Goal: Task Accomplishment & Management: Manage account settings

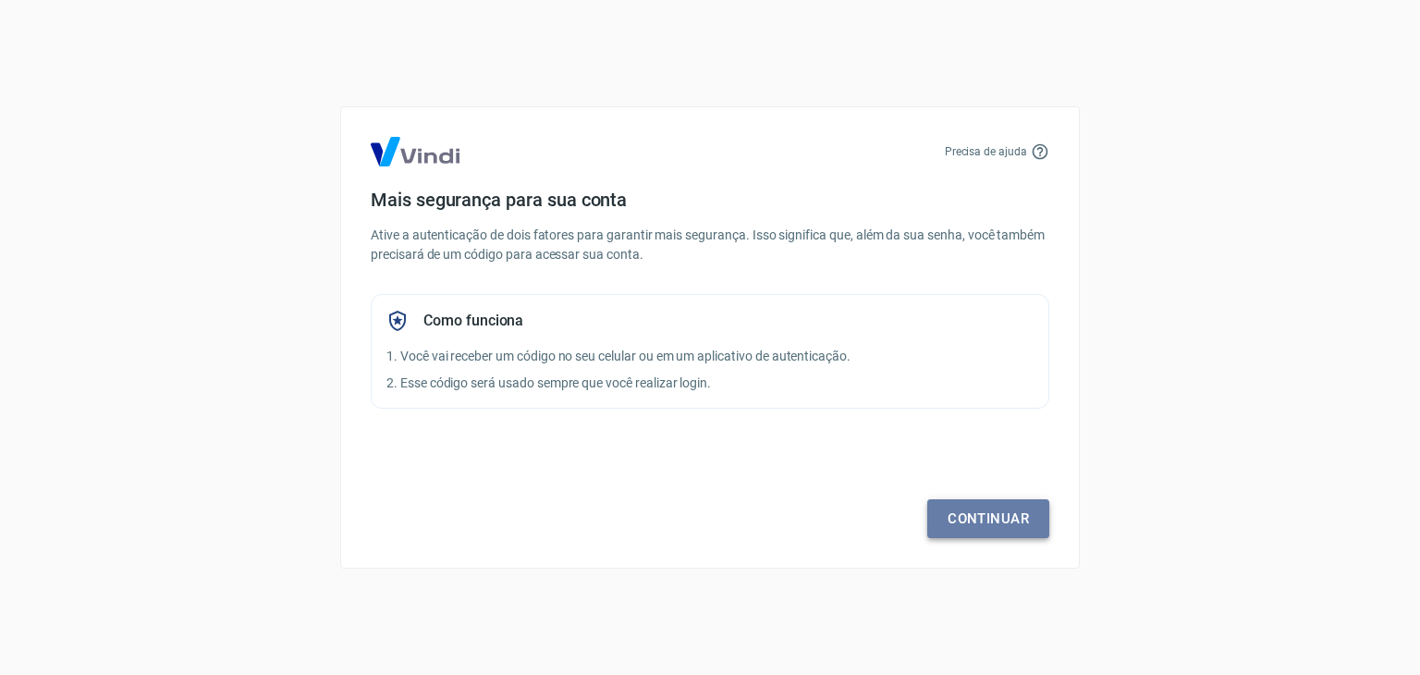
click at [979, 509] on link "Continuar" at bounding box center [988, 518] width 122 height 39
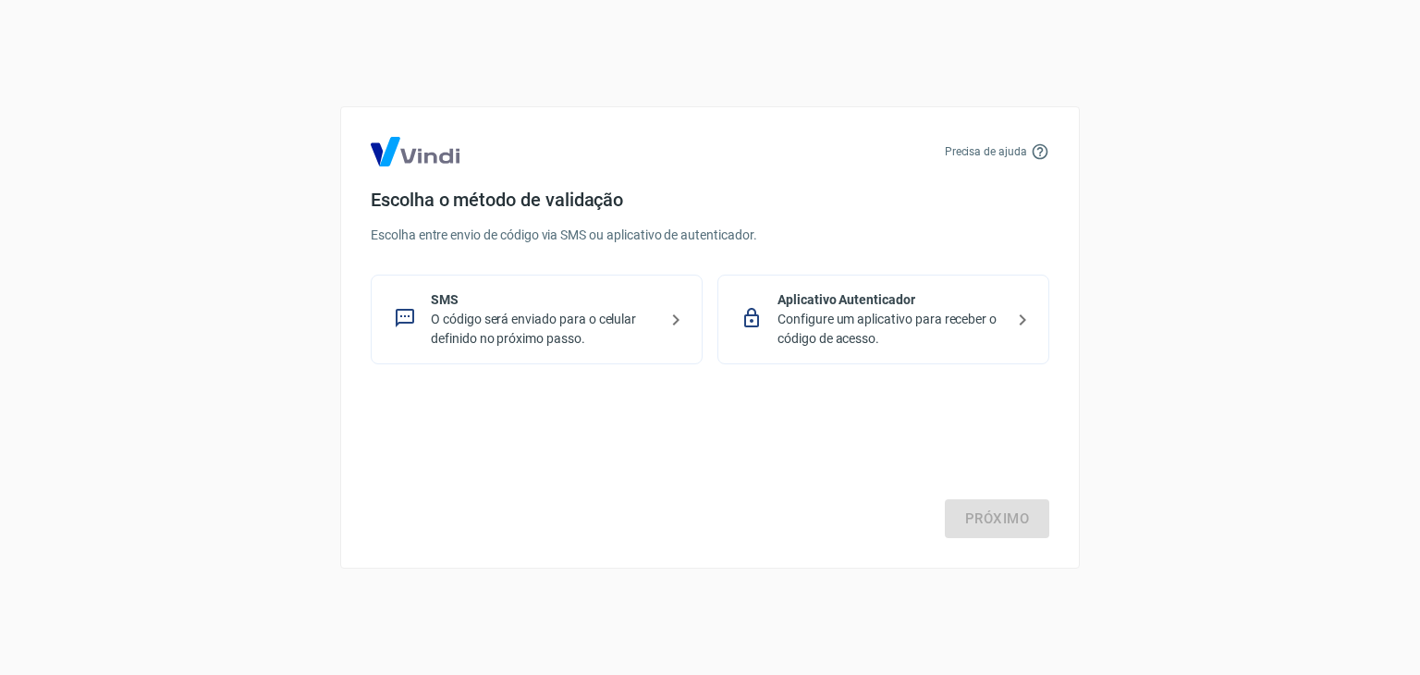
click at [918, 336] on p "Configure um aplicativo para receber o código de acesso." at bounding box center [891, 329] width 227 height 39
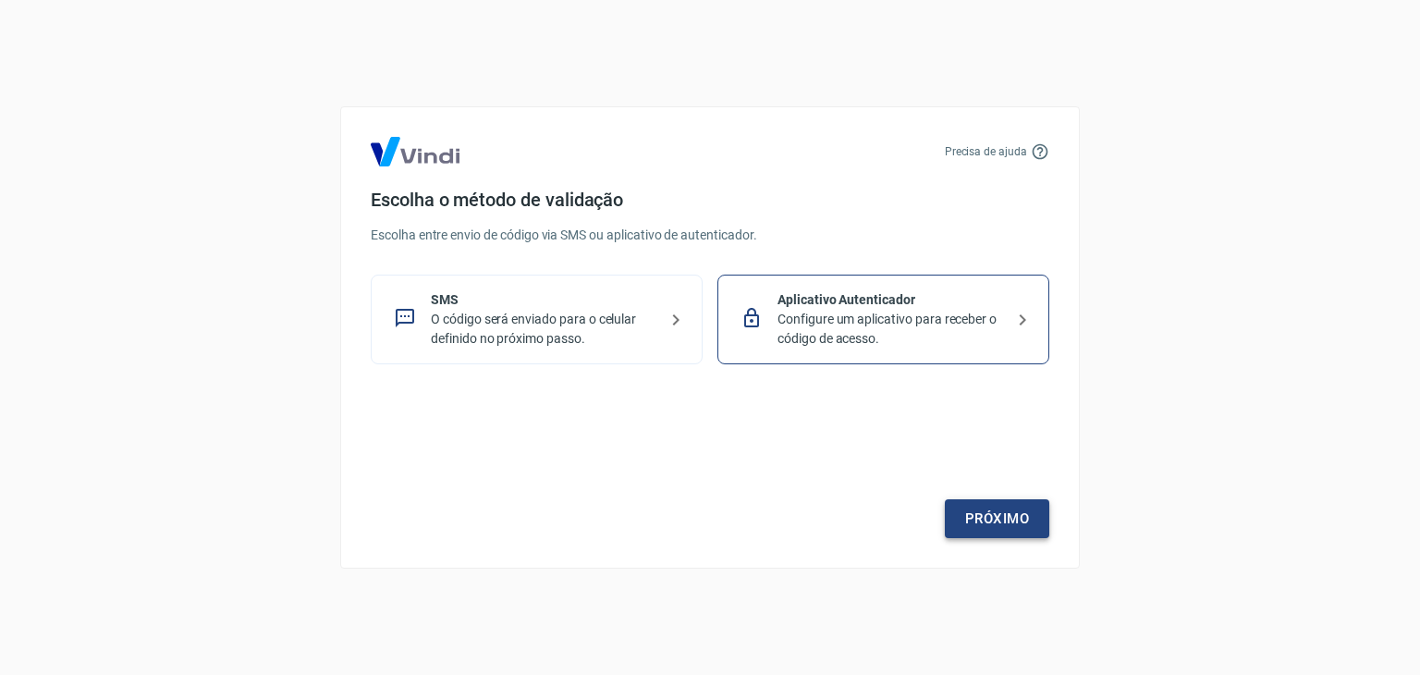
click at [1000, 515] on link "Próximo" at bounding box center [997, 518] width 104 height 39
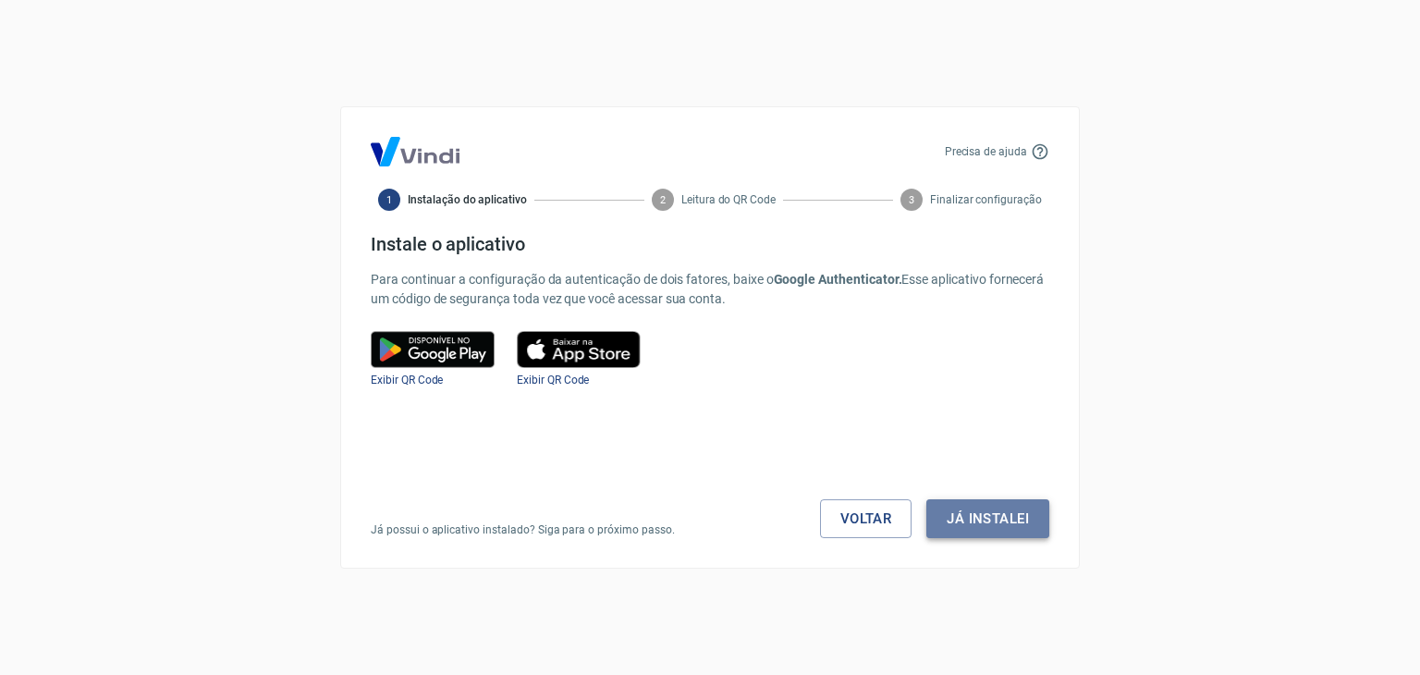
click at [976, 512] on button "Já instalei" at bounding box center [987, 518] width 123 height 39
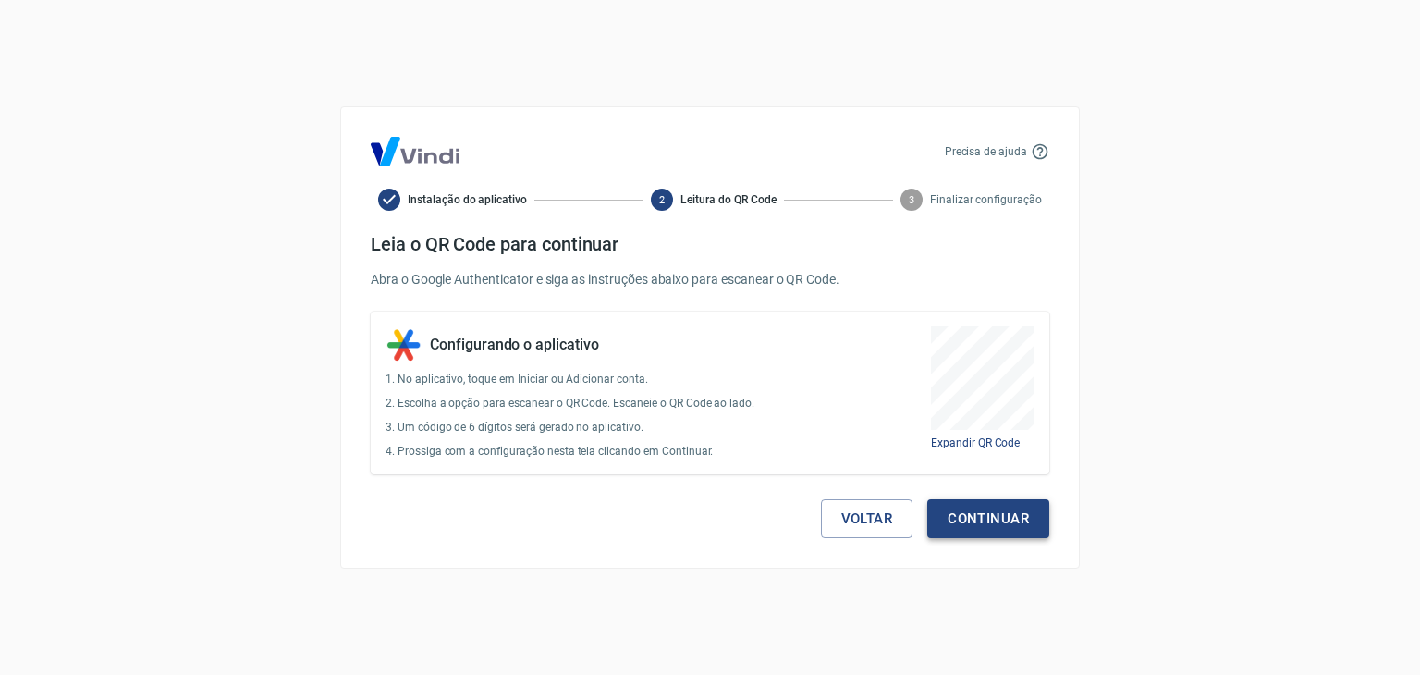
click at [961, 513] on button "Continuar" at bounding box center [988, 518] width 122 height 39
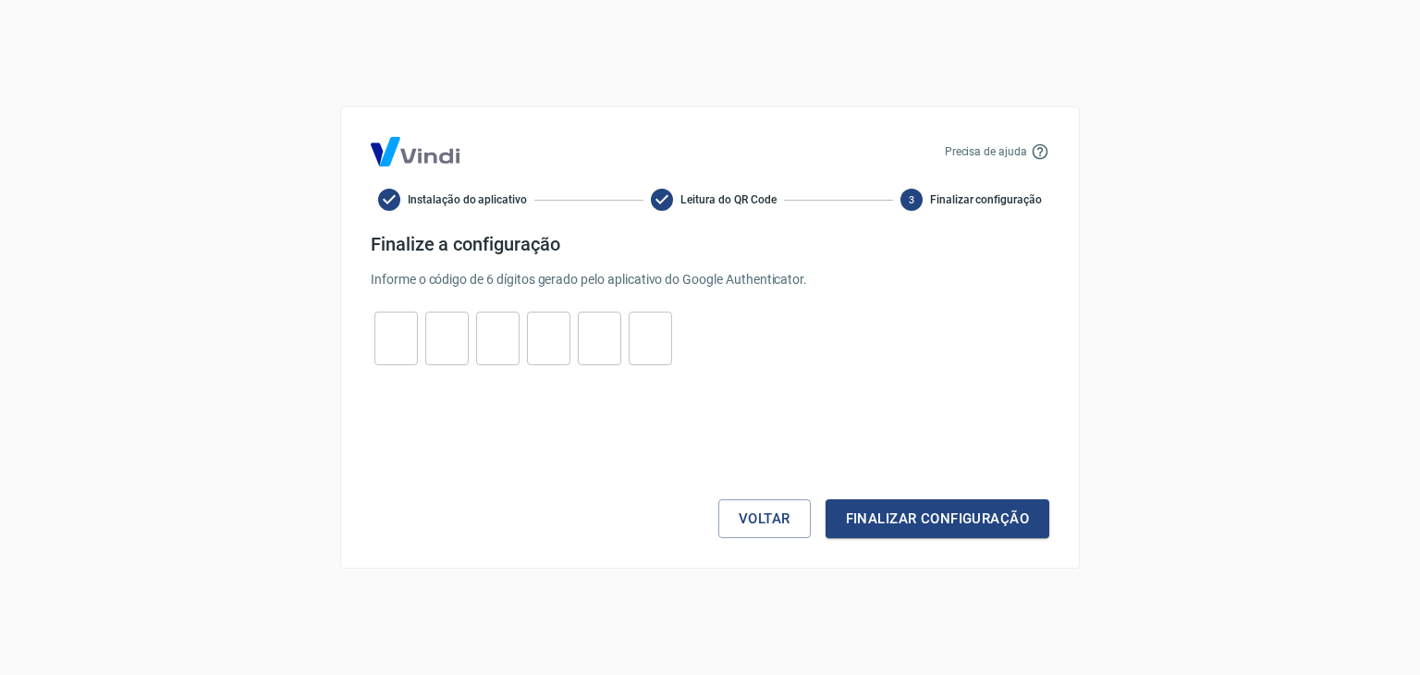
click at [398, 331] on input "tel" at bounding box center [395, 339] width 43 height 40
type input "0"
type input "5"
type input "4"
type input "8"
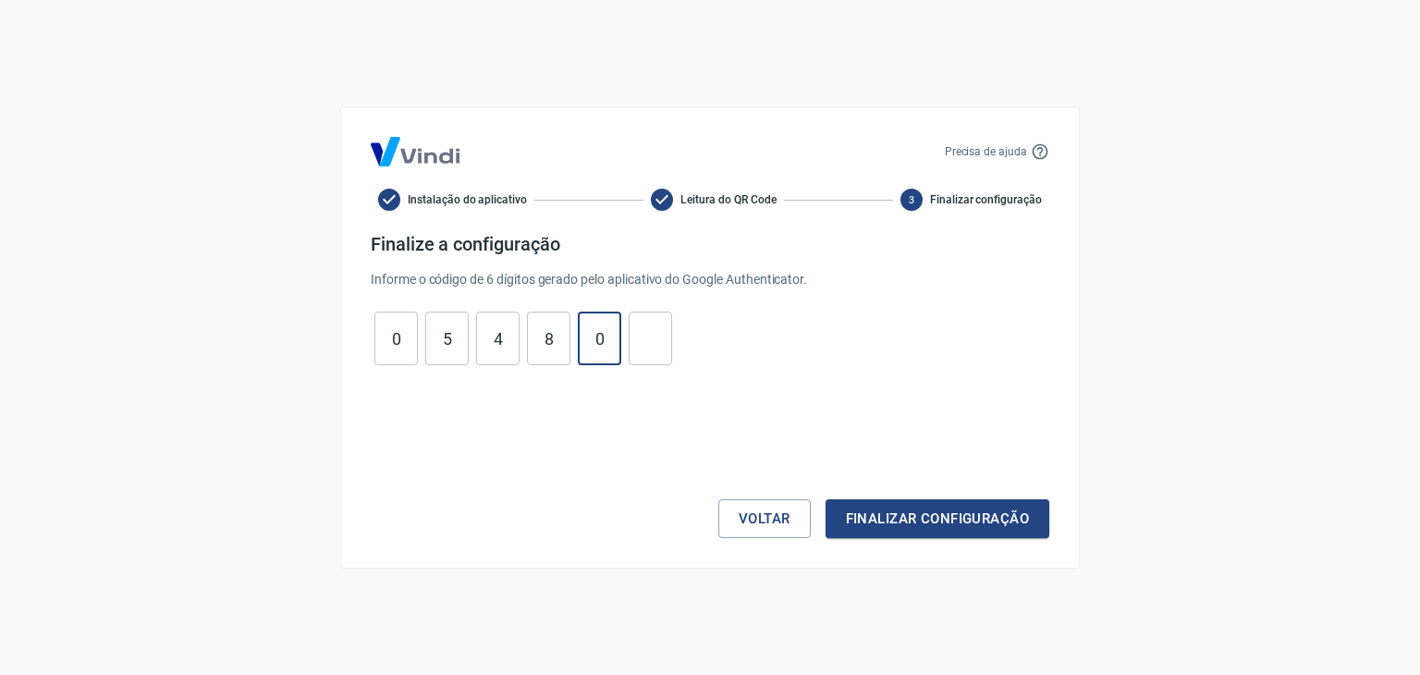
type input "0"
type input "5"
click at [926, 528] on button "Finalizar configuração" at bounding box center [938, 518] width 224 height 39
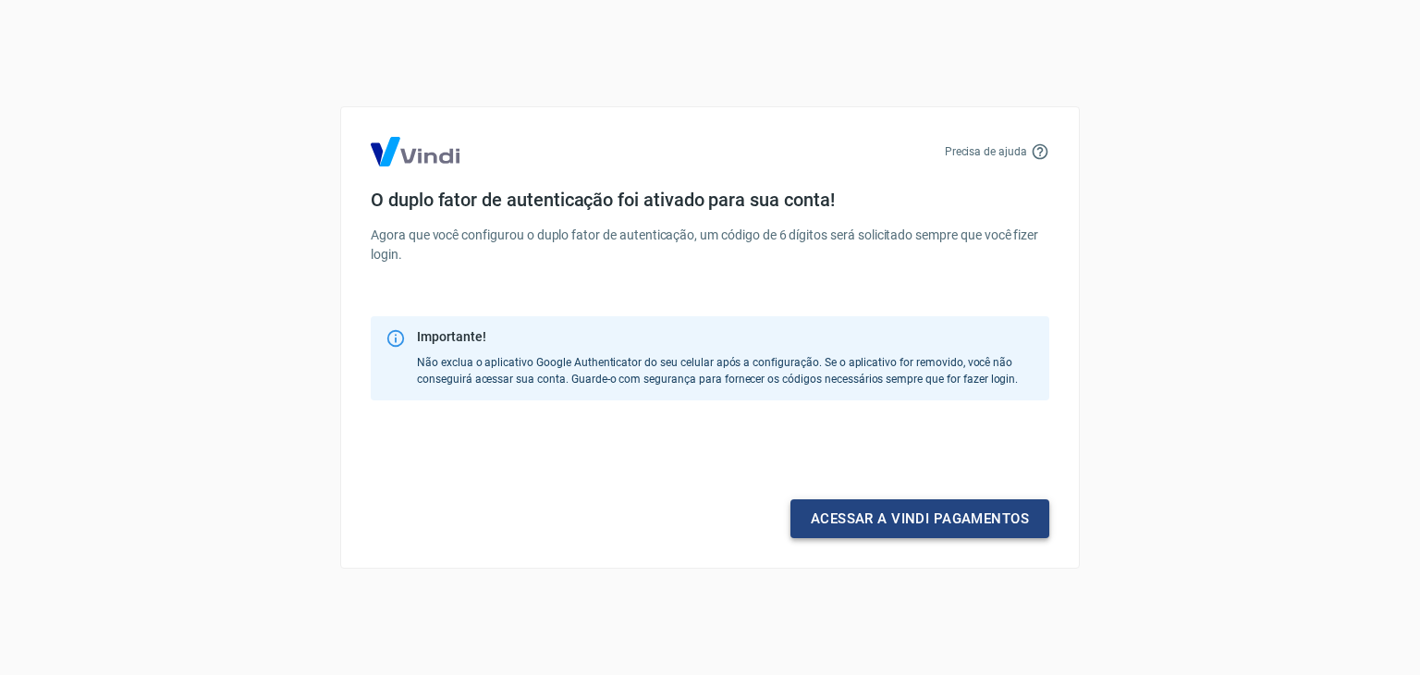
click at [924, 529] on link "Acessar a Vindi pagamentos" at bounding box center [920, 518] width 259 height 39
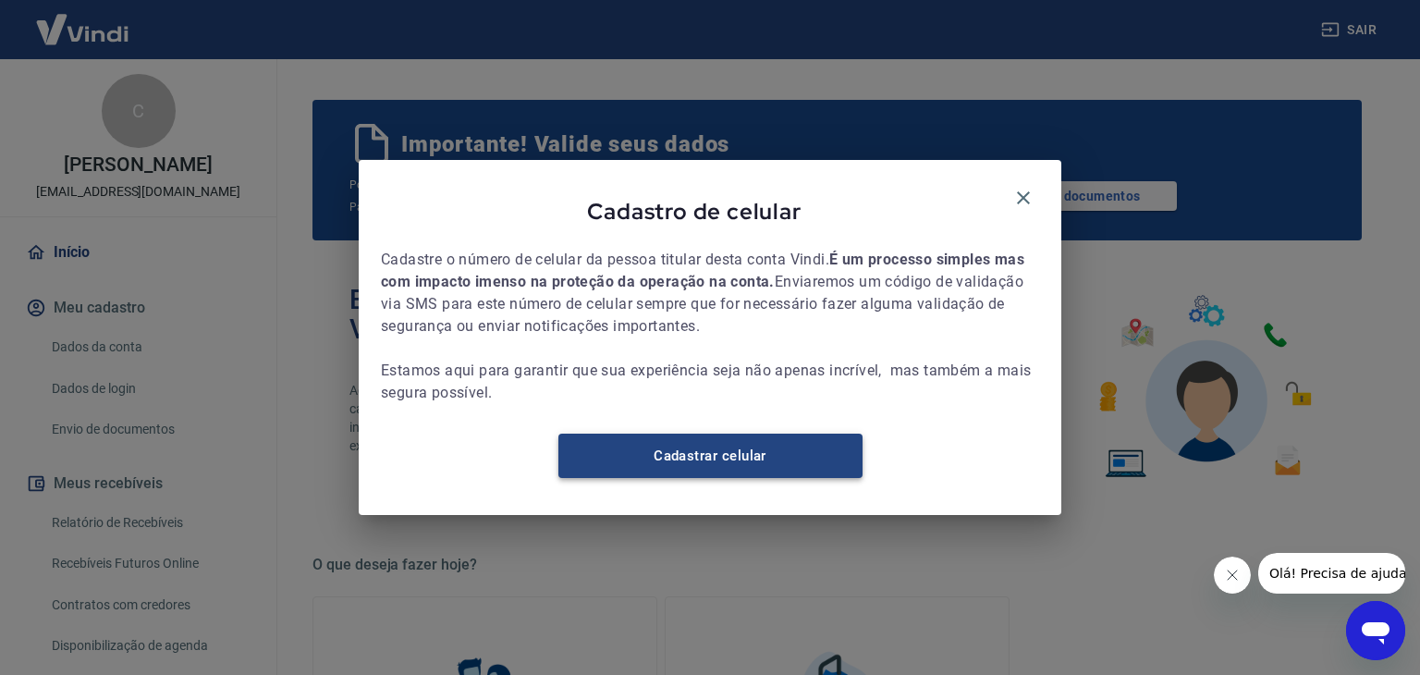
click at [747, 460] on link "Cadastrar celular" at bounding box center [710, 456] width 304 height 44
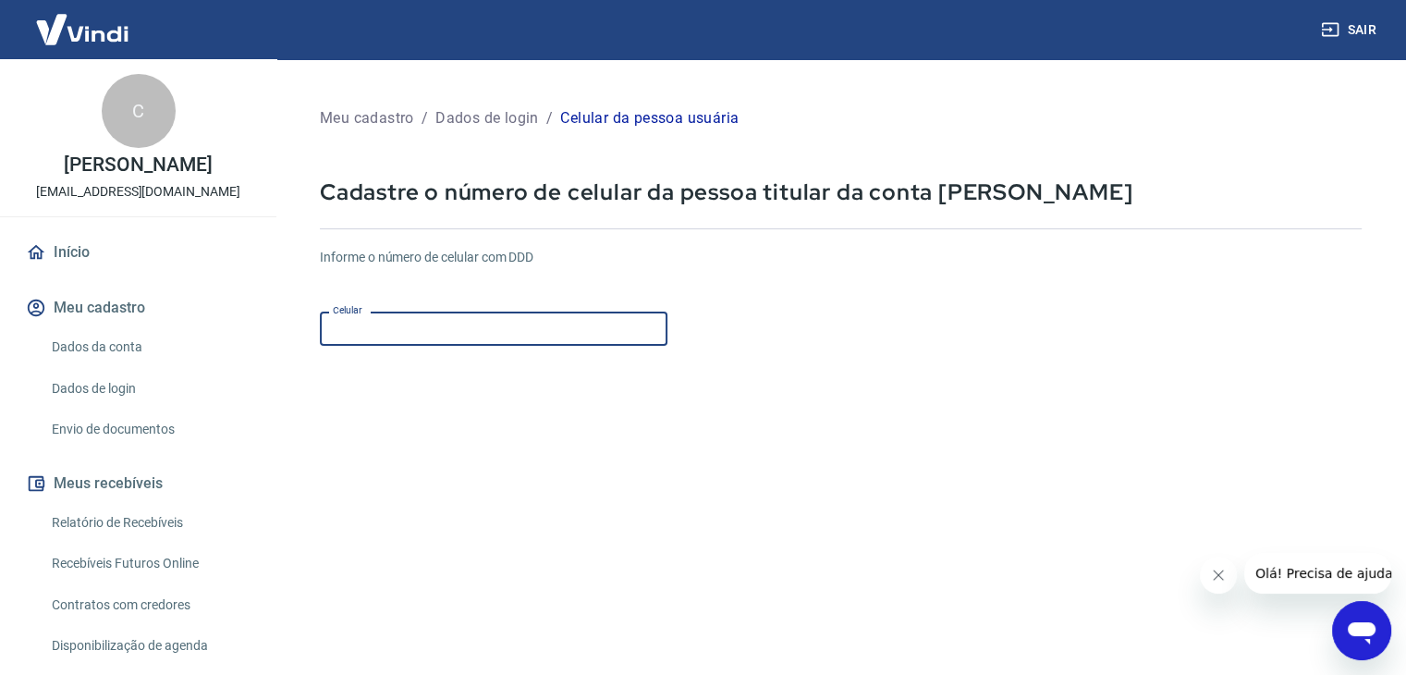
click at [408, 335] on input "Celular" at bounding box center [494, 329] width 348 height 34
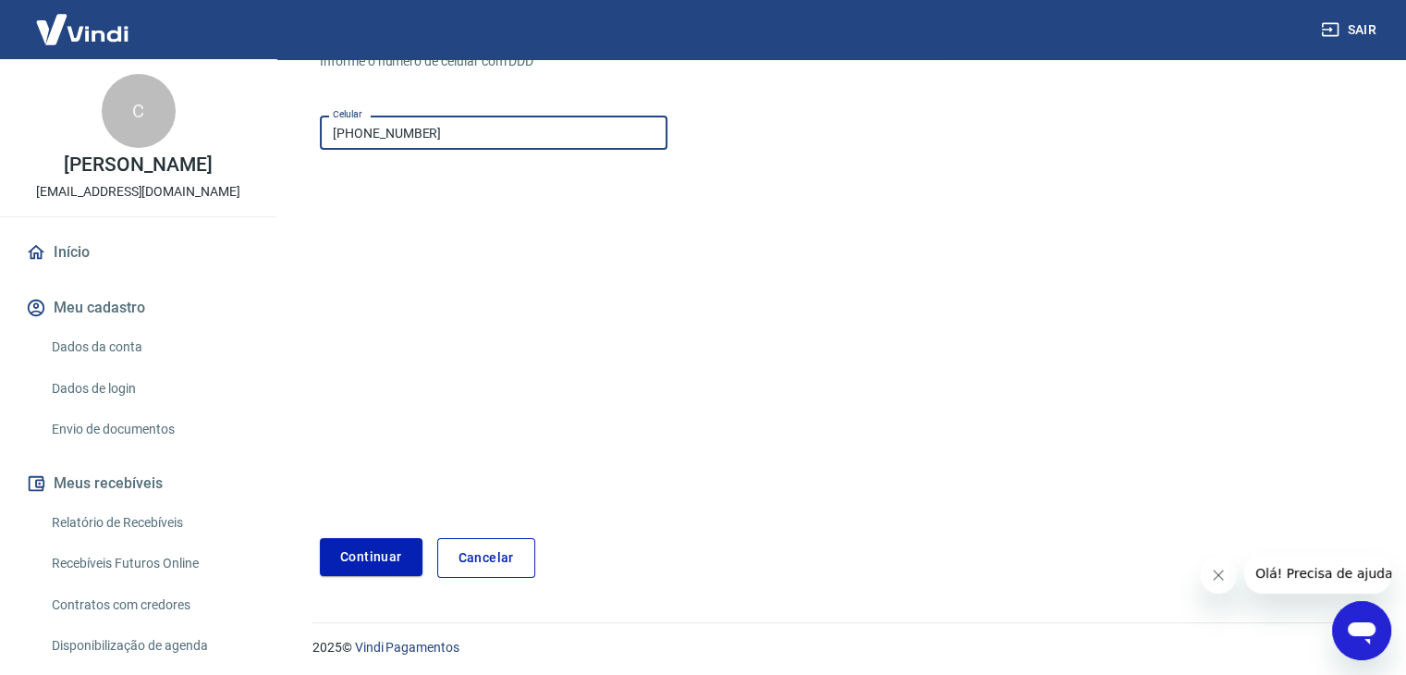
scroll to position [200, 0]
type input "[PHONE_NUMBER]"
click at [397, 549] on button "Continuar" at bounding box center [371, 553] width 103 height 38
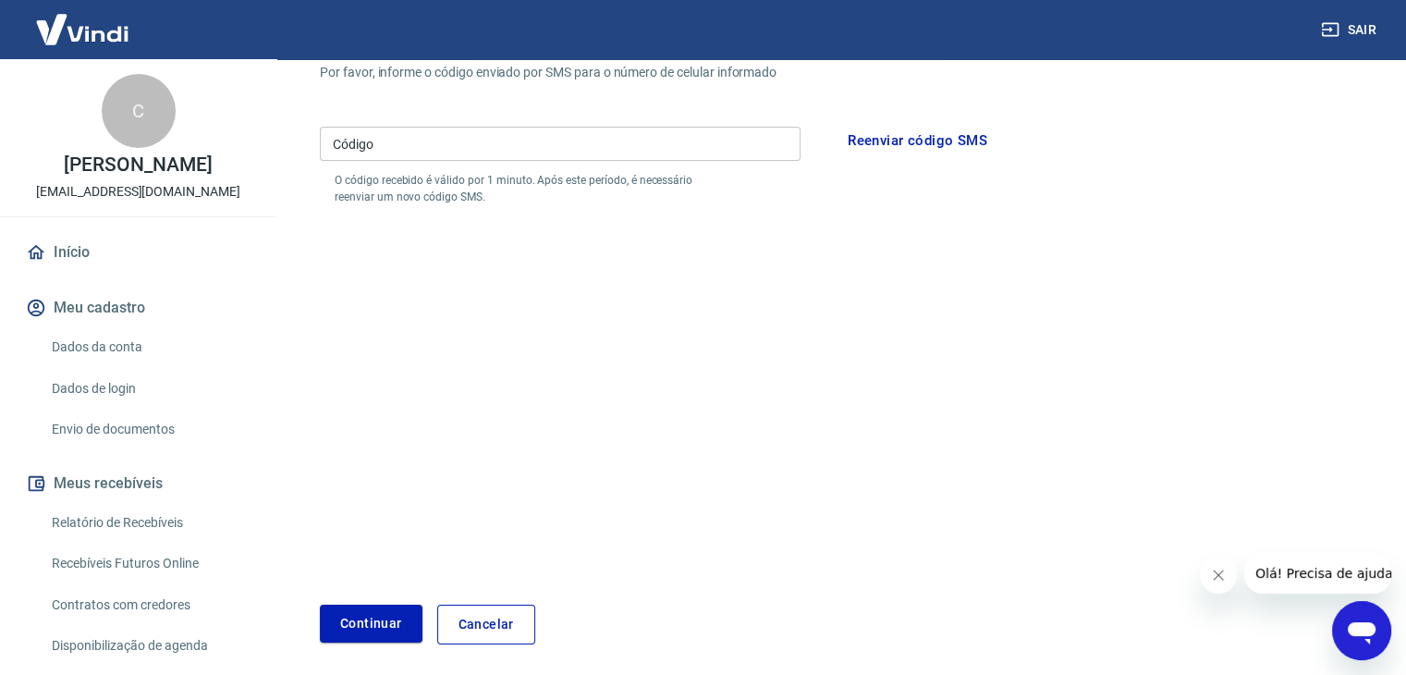
click at [134, 112] on div "C" at bounding box center [139, 111] width 74 height 74
click at [139, 111] on div "C" at bounding box center [139, 111] width 74 height 74
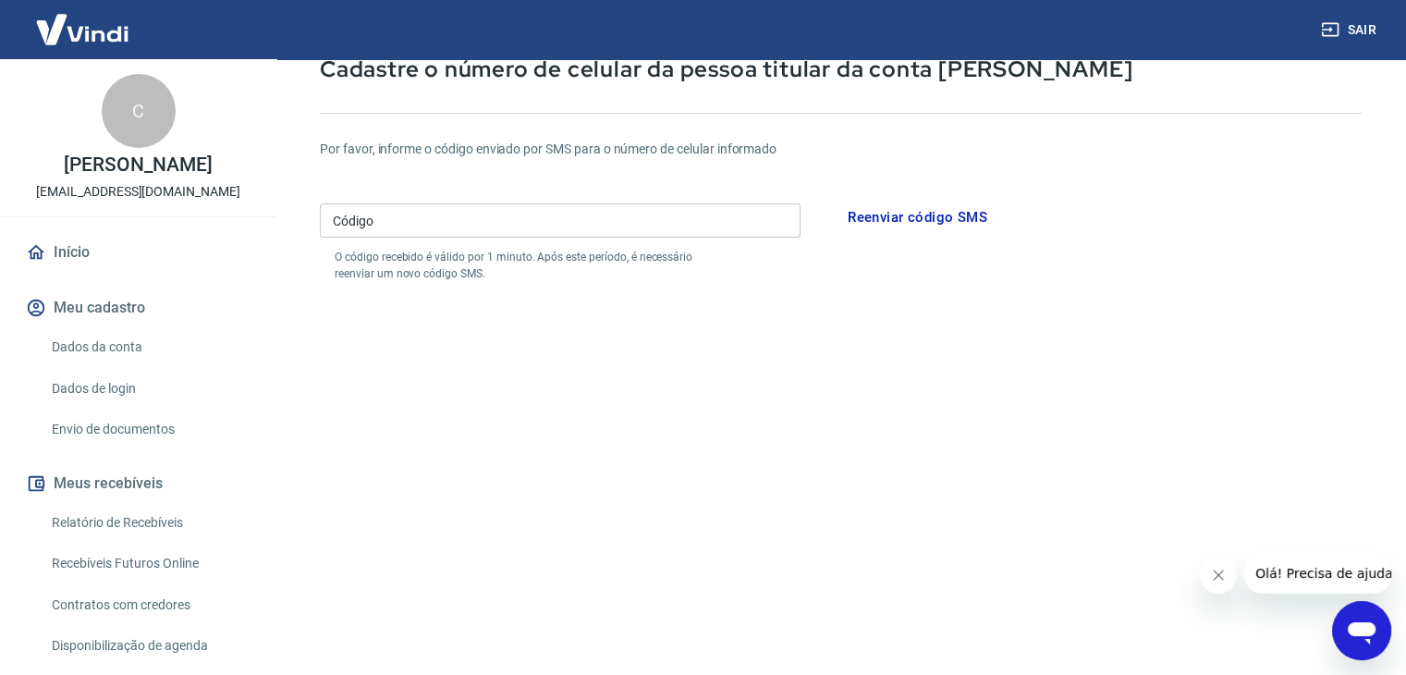
scroll to position [85, 0]
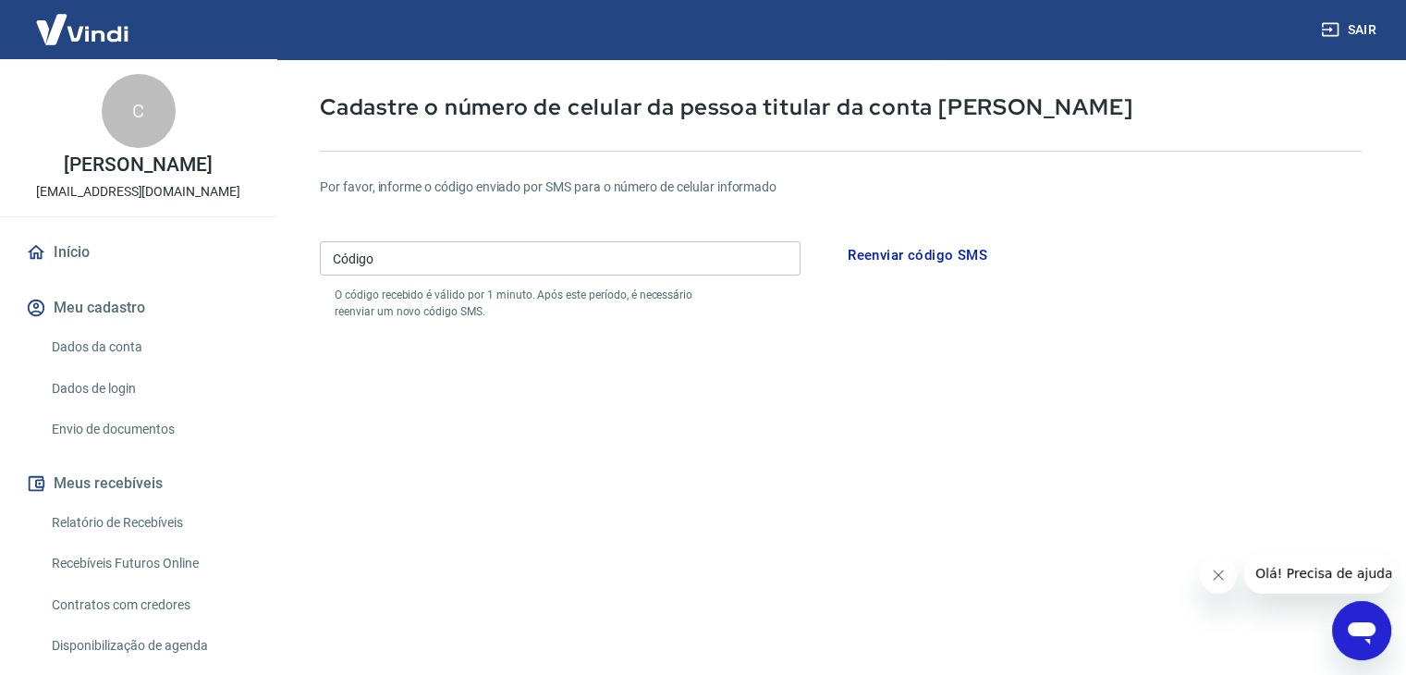
click at [134, 357] on link "Dados da conta" at bounding box center [149, 347] width 210 height 38
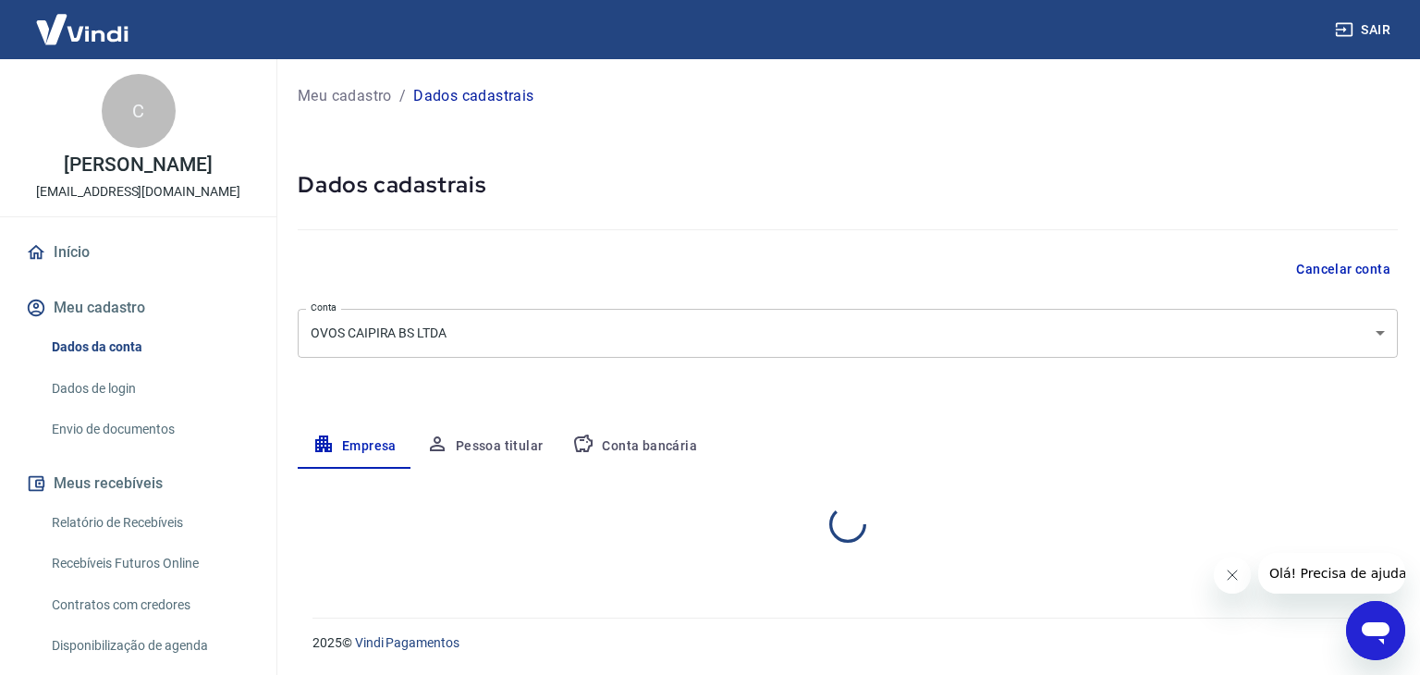
select select "TO"
select select "business"
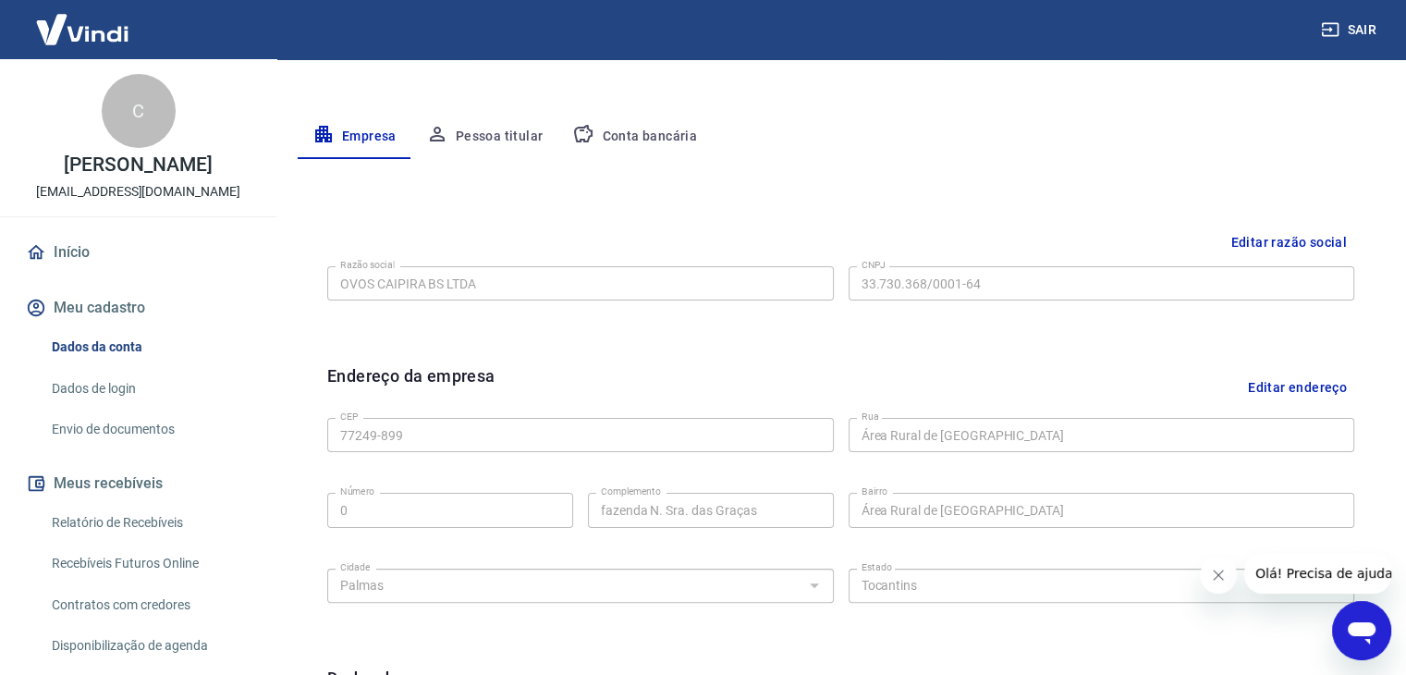
scroll to position [288, 0]
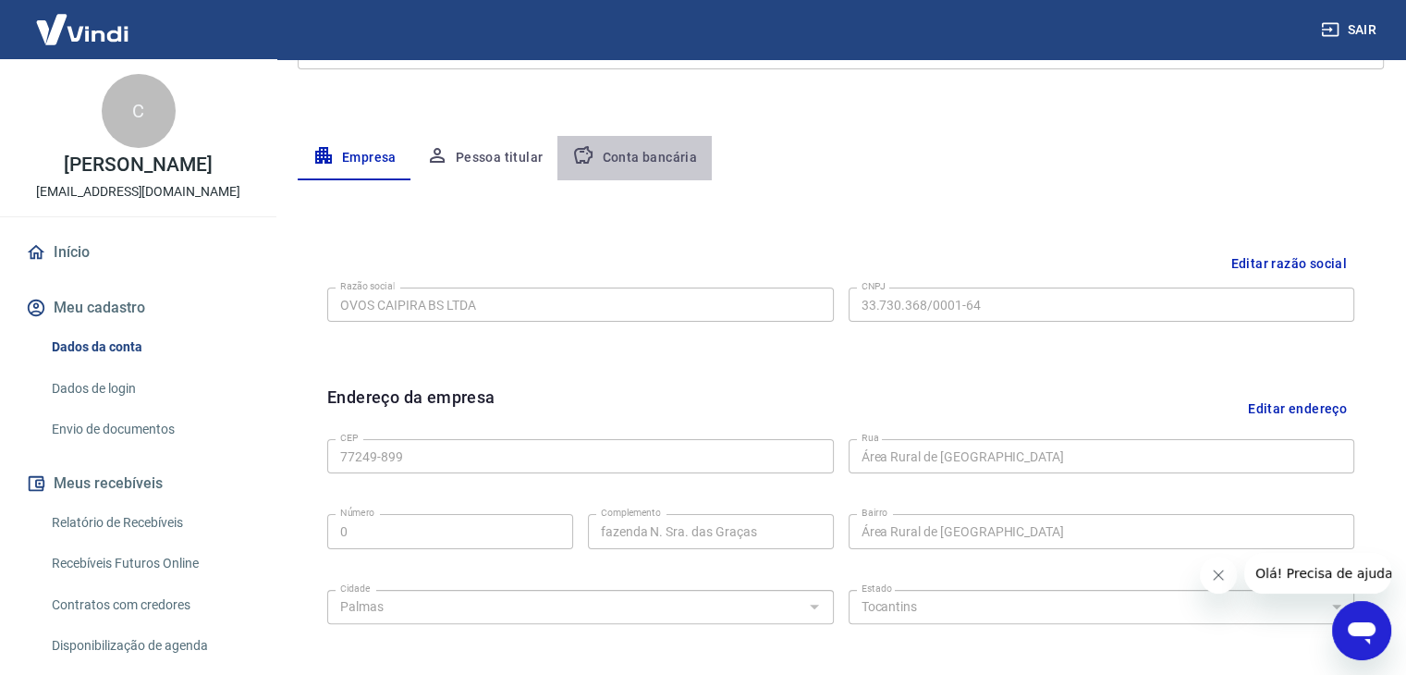
click at [636, 158] on button "Conta bancária" at bounding box center [635, 158] width 154 height 44
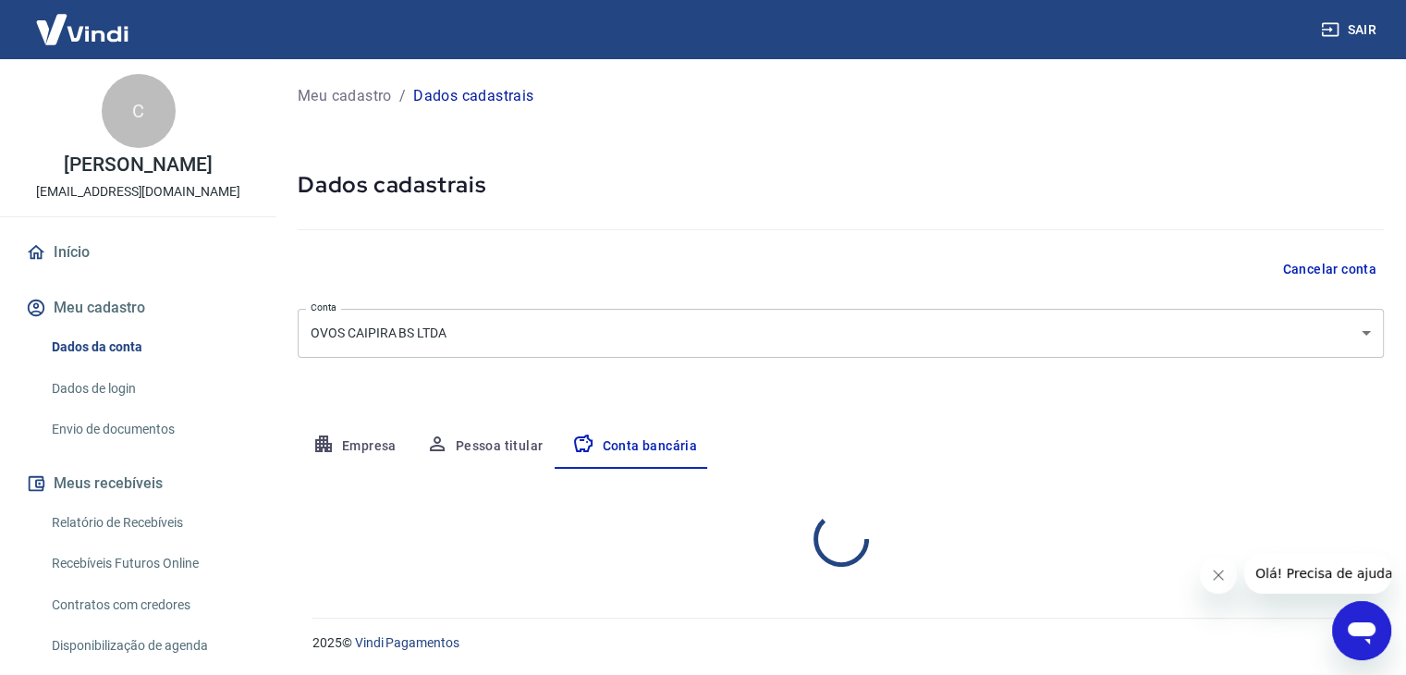
scroll to position [0, 0]
select select "1"
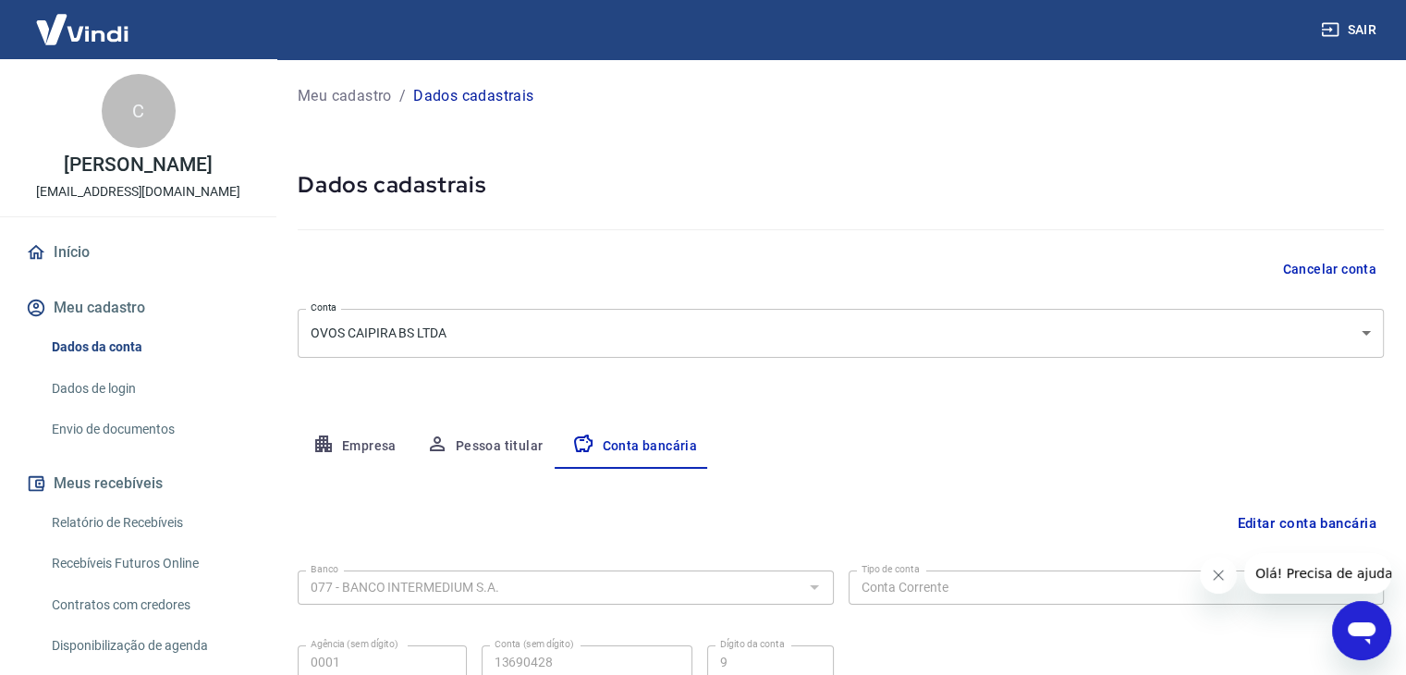
click at [67, 258] on link "Início" at bounding box center [138, 252] width 232 height 41
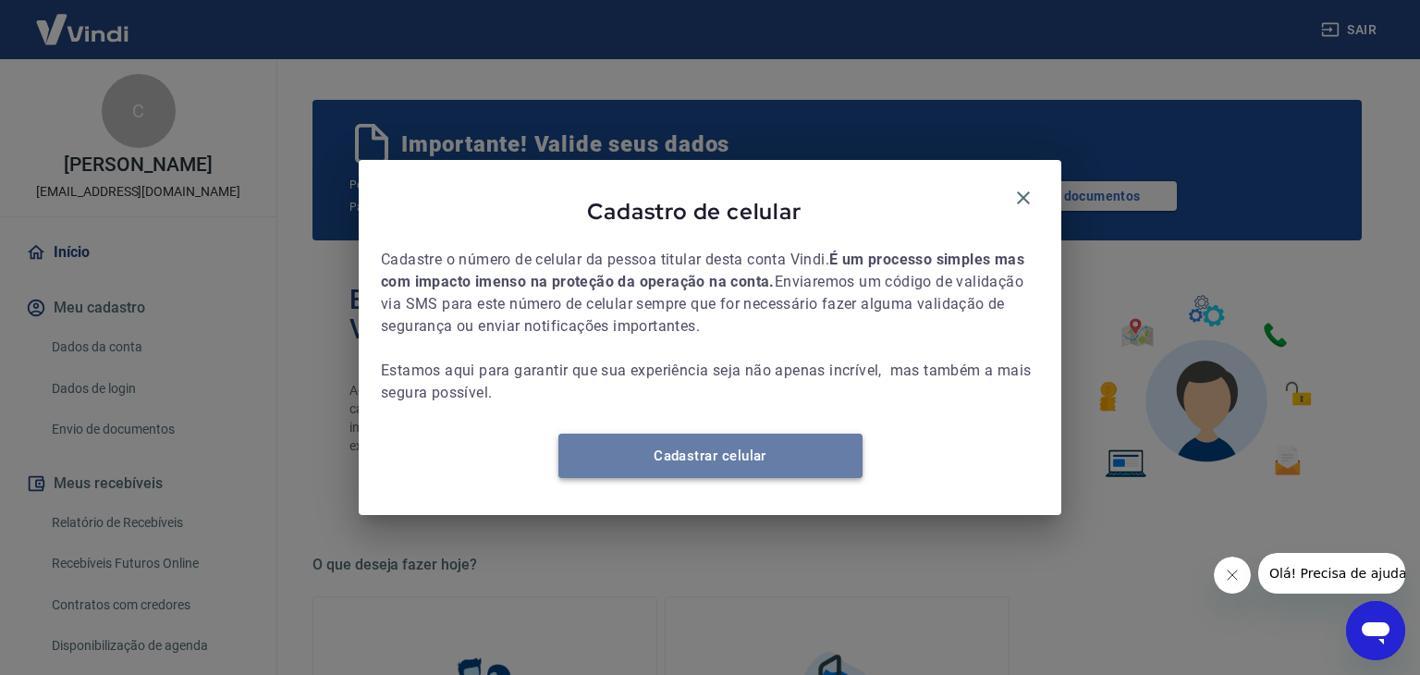
click at [707, 465] on link "Cadastrar celular" at bounding box center [710, 456] width 304 height 44
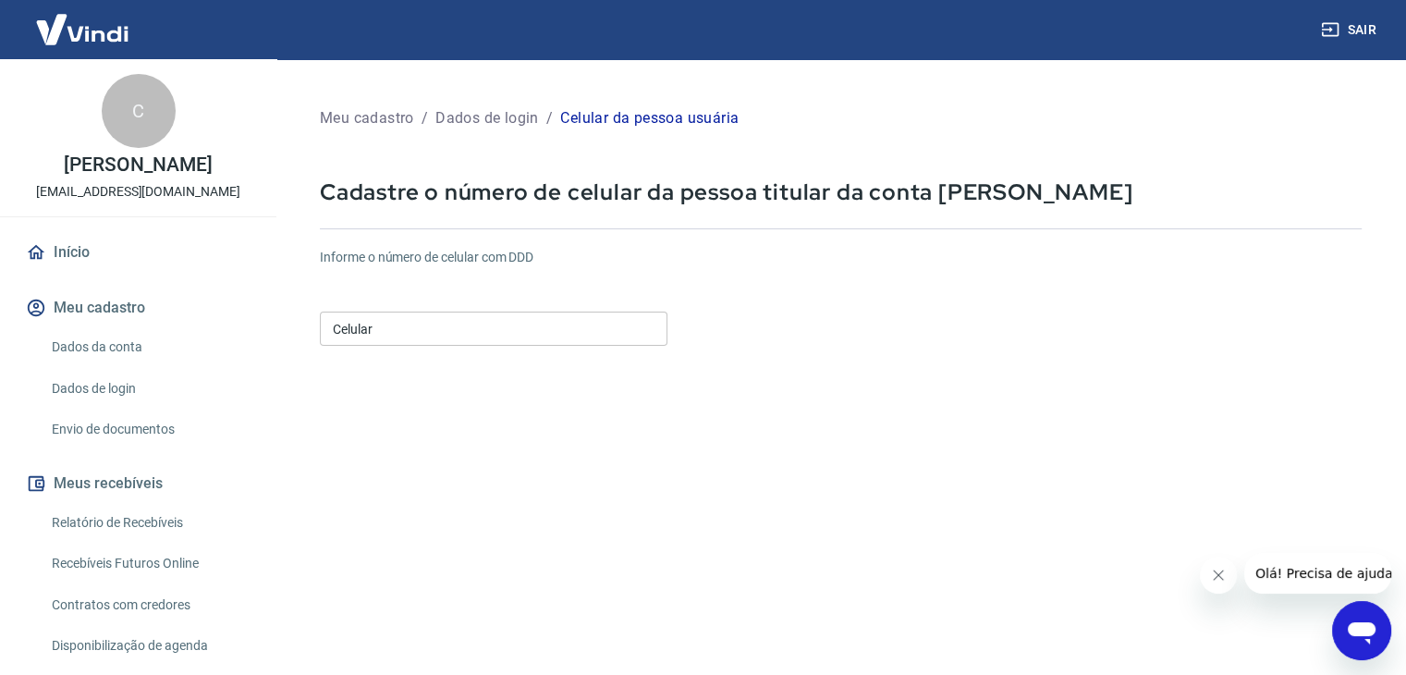
click at [377, 334] on input "Celular" at bounding box center [494, 329] width 348 height 34
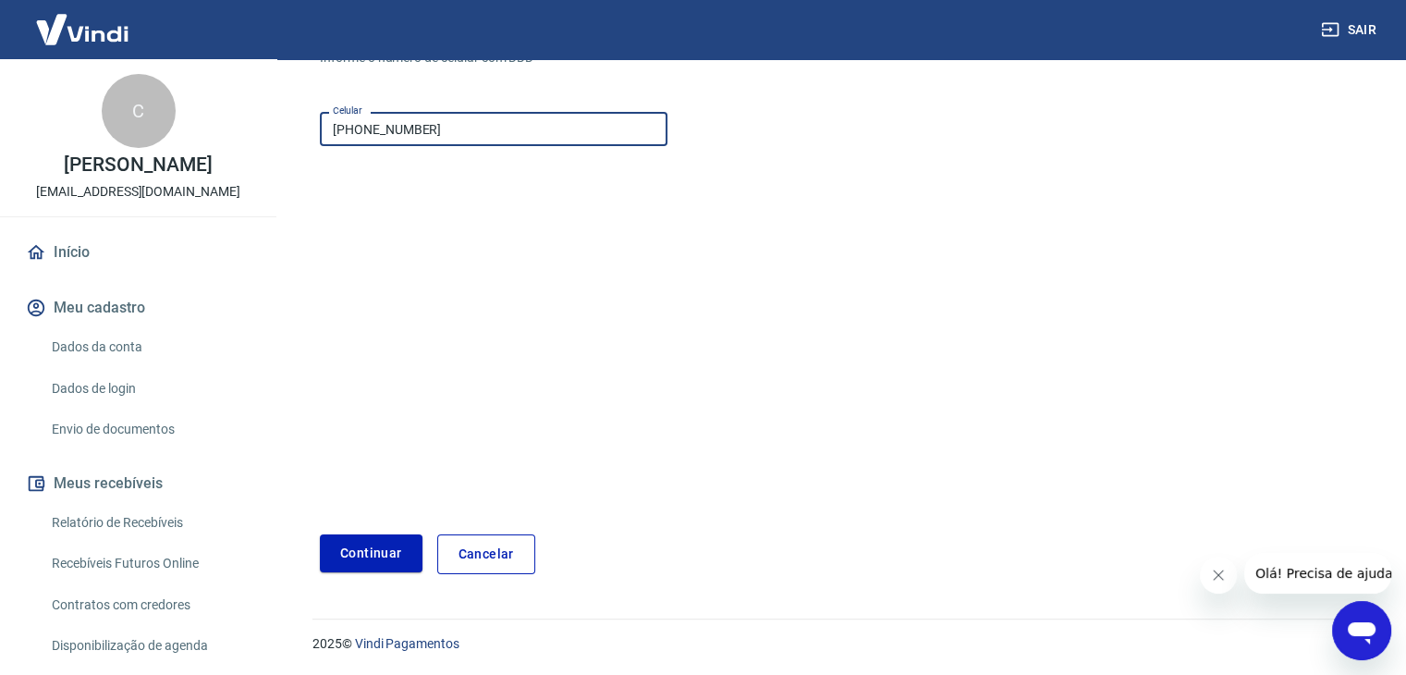
scroll to position [200, 0]
type input "[PHONE_NUMBER]"
click at [362, 553] on button "Continuar" at bounding box center [371, 553] width 103 height 38
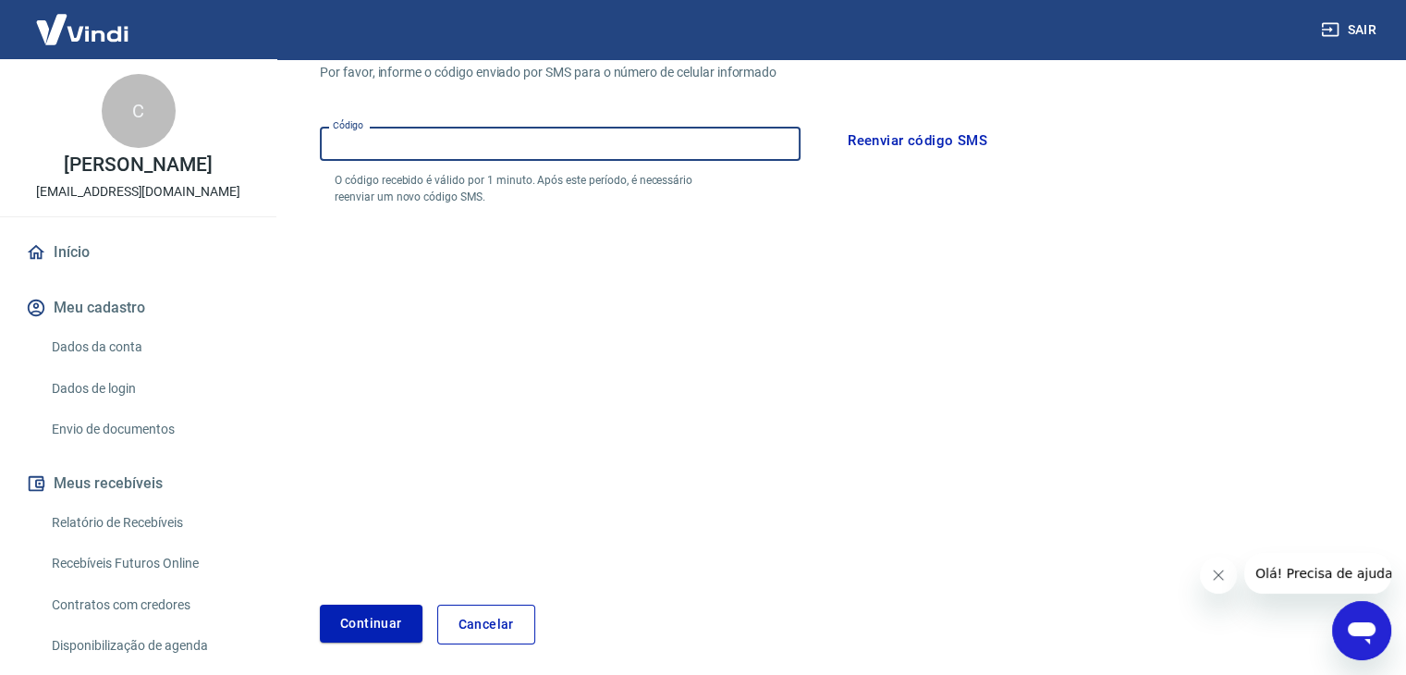
click at [543, 145] on input "Código" at bounding box center [560, 144] width 481 height 34
type input "212560"
click at [320, 605] on button "Continuar" at bounding box center [371, 624] width 103 height 38
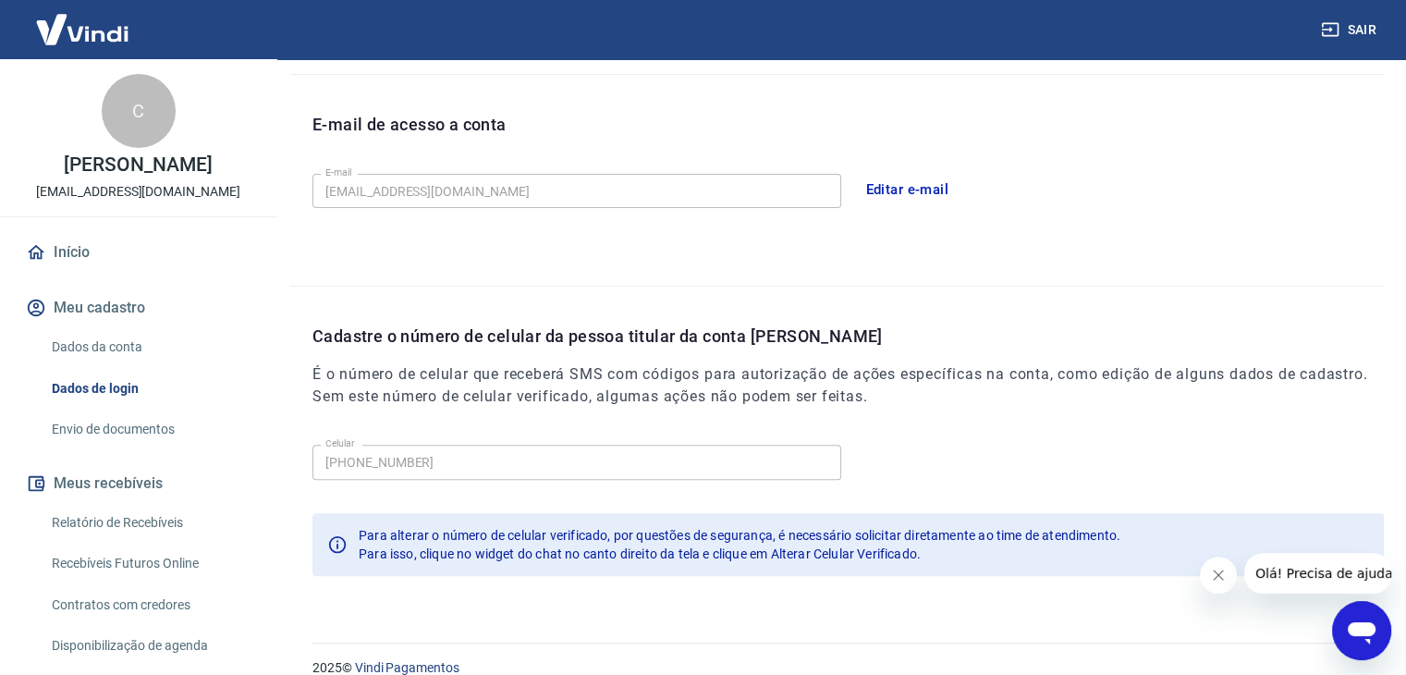
scroll to position [509, 0]
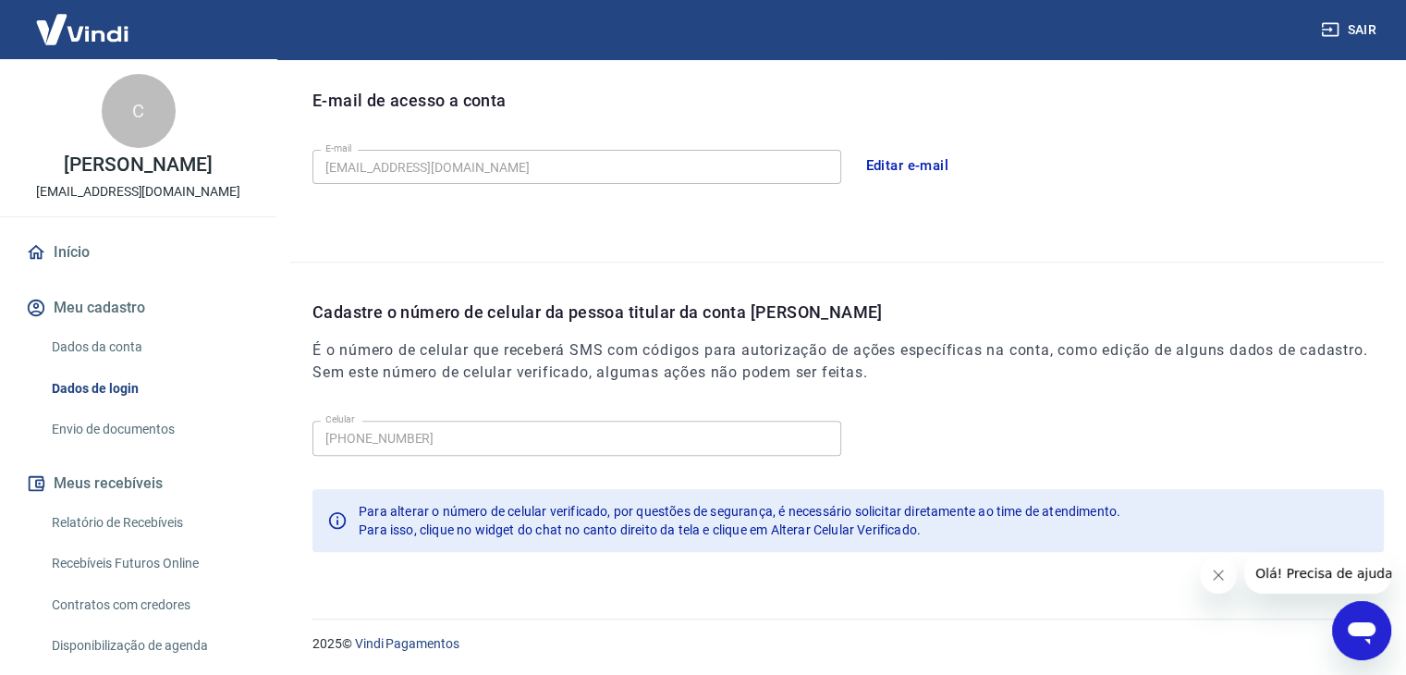
click at [84, 252] on link "Início" at bounding box center [138, 252] width 232 height 41
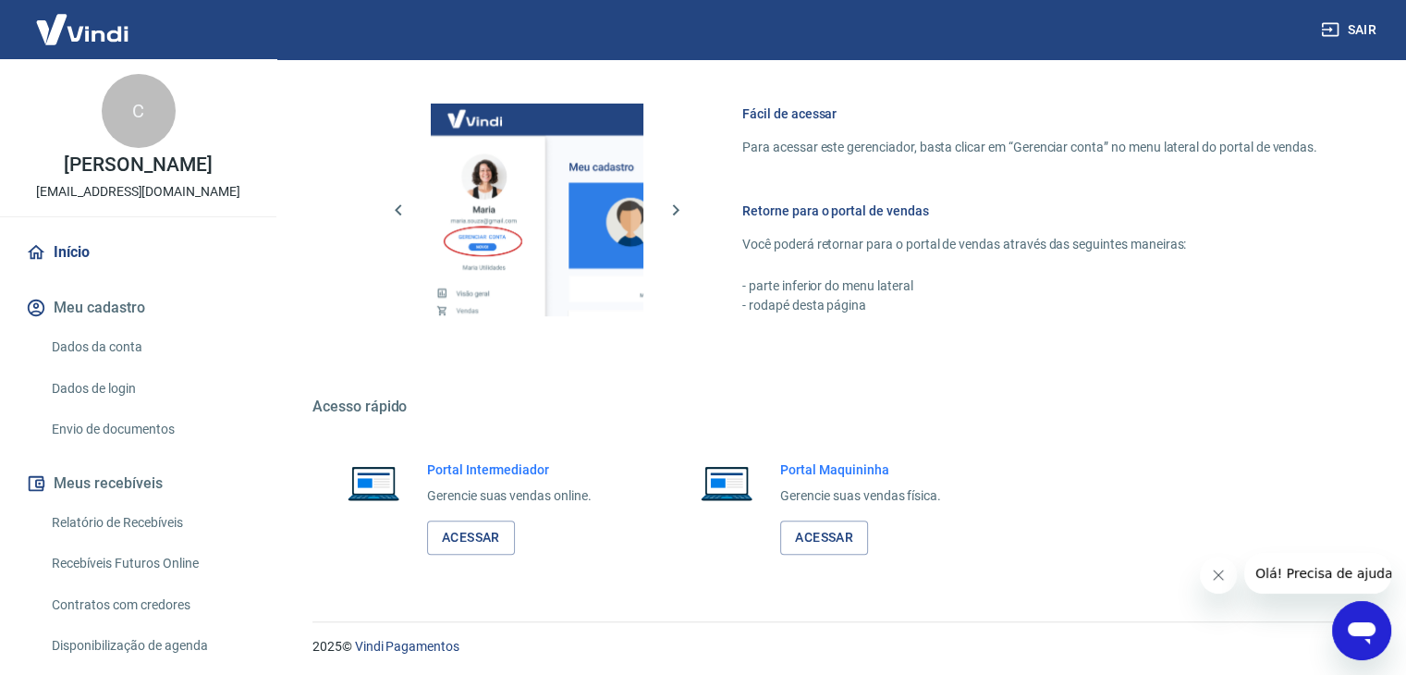
scroll to position [928, 0]
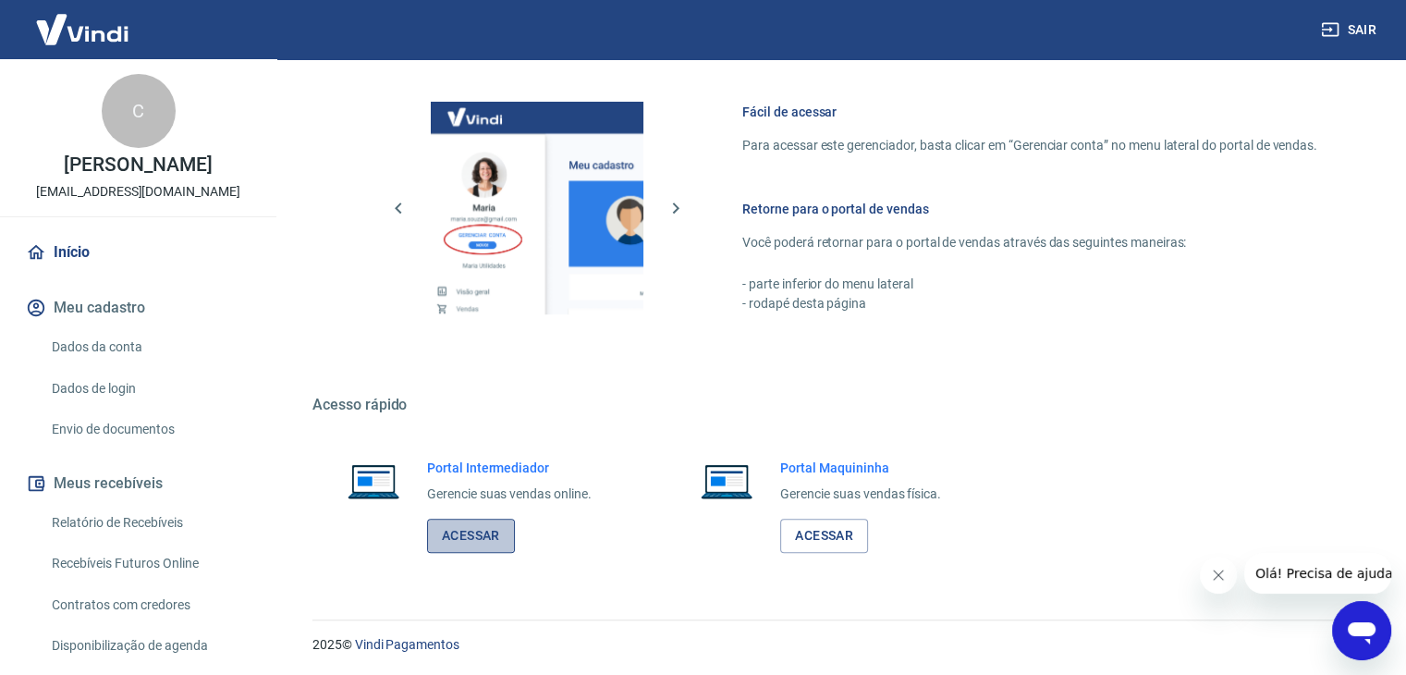
click at [484, 537] on link "Acessar" at bounding box center [471, 536] width 88 height 34
click at [92, 349] on link "Dados da conta" at bounding box center [149, 347] width 210 height 38
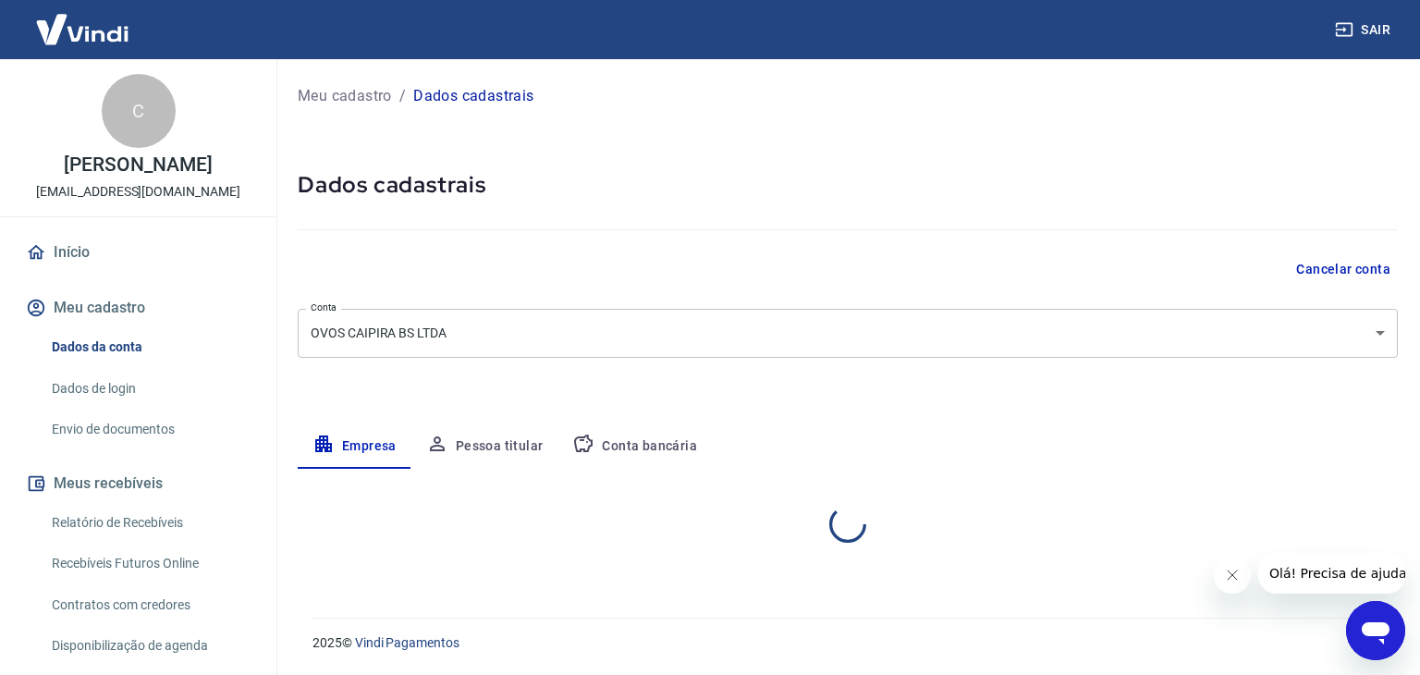
select select "TO"
select select "business"
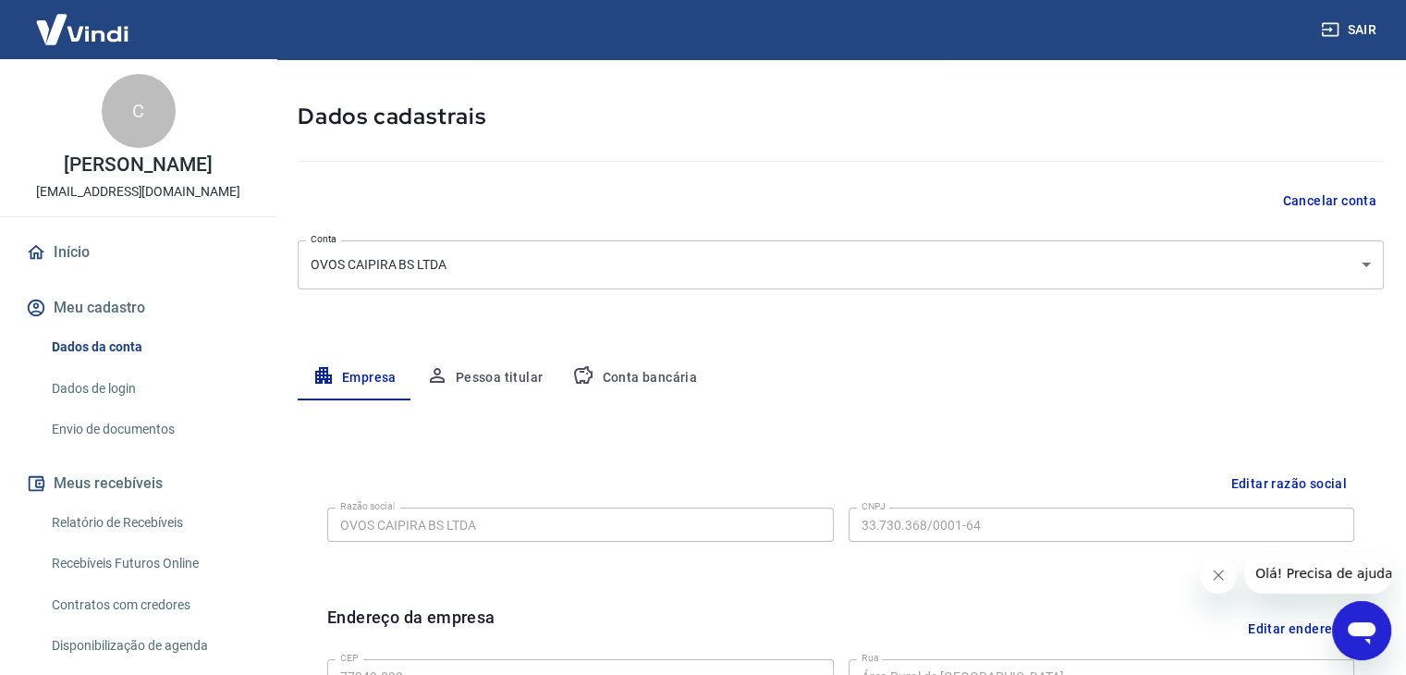
scroll to position [185, 0]
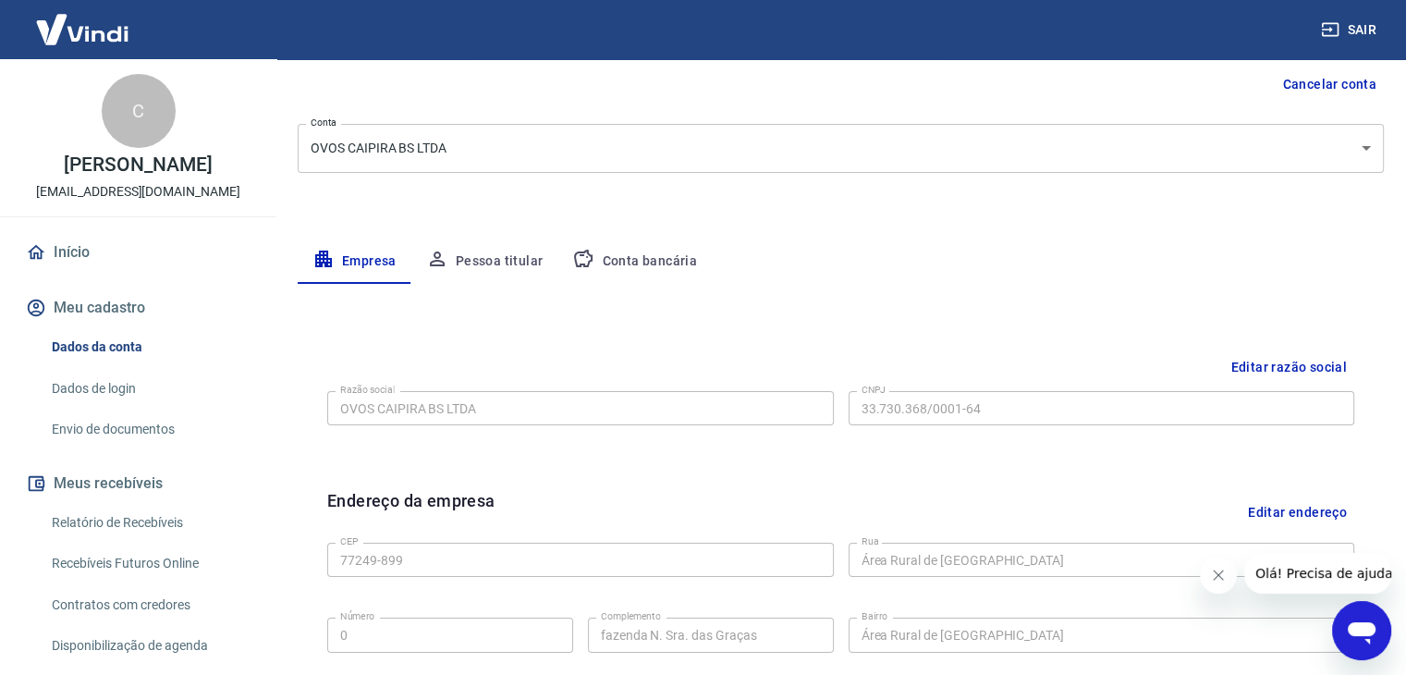
click at [102, 392] on link "Dados de login" at bounding box center [149, 389] width 210 height 38
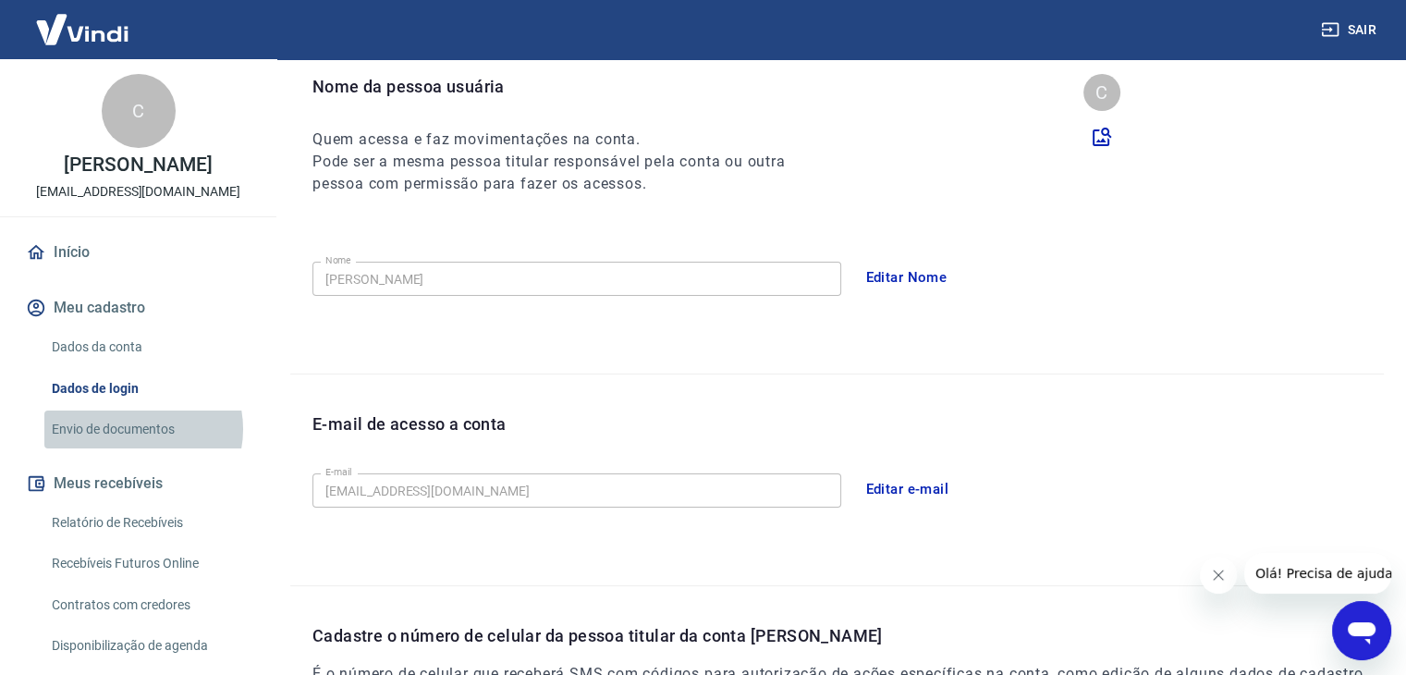
click at [135, 429] on link "Envio de documentos" at bounding box center [149, 430] width 210 height 38
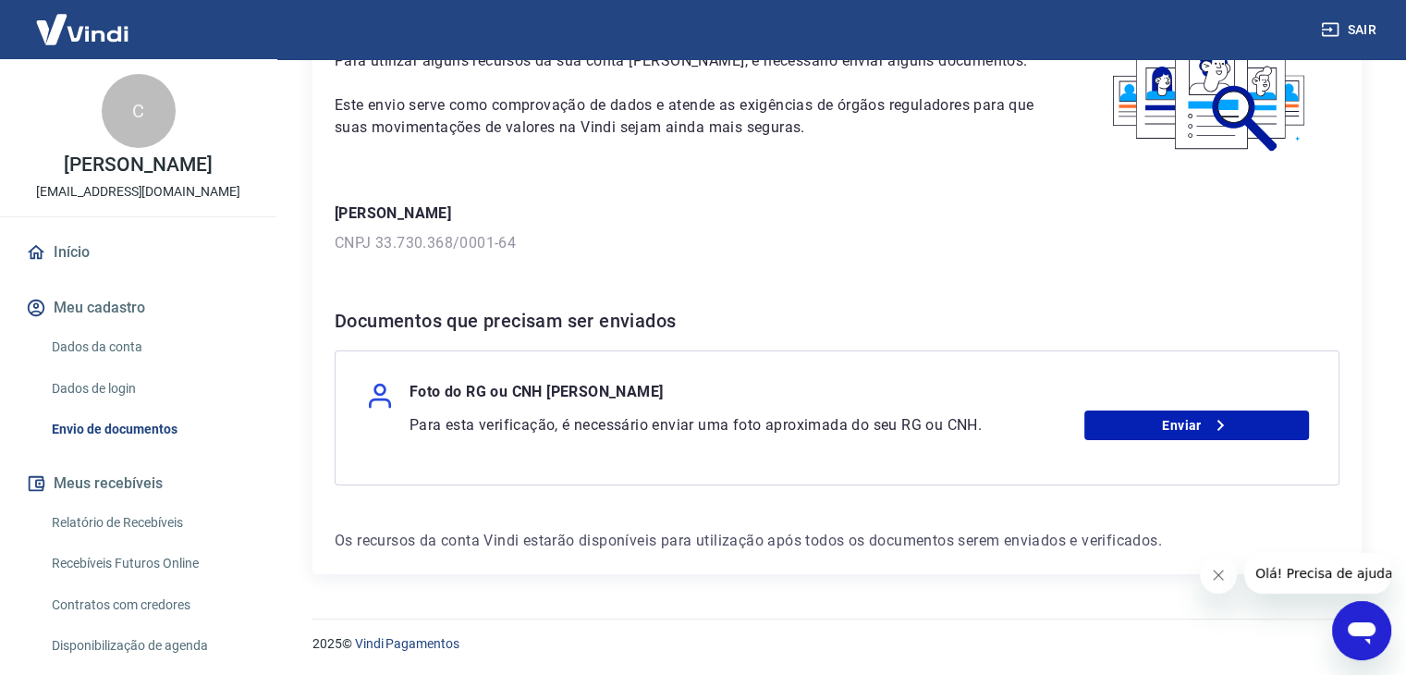
scroll to position [143, 0]
click at [1157, 435] on link "Enviar" at bounding box center [1197, 425] width 225 height 30
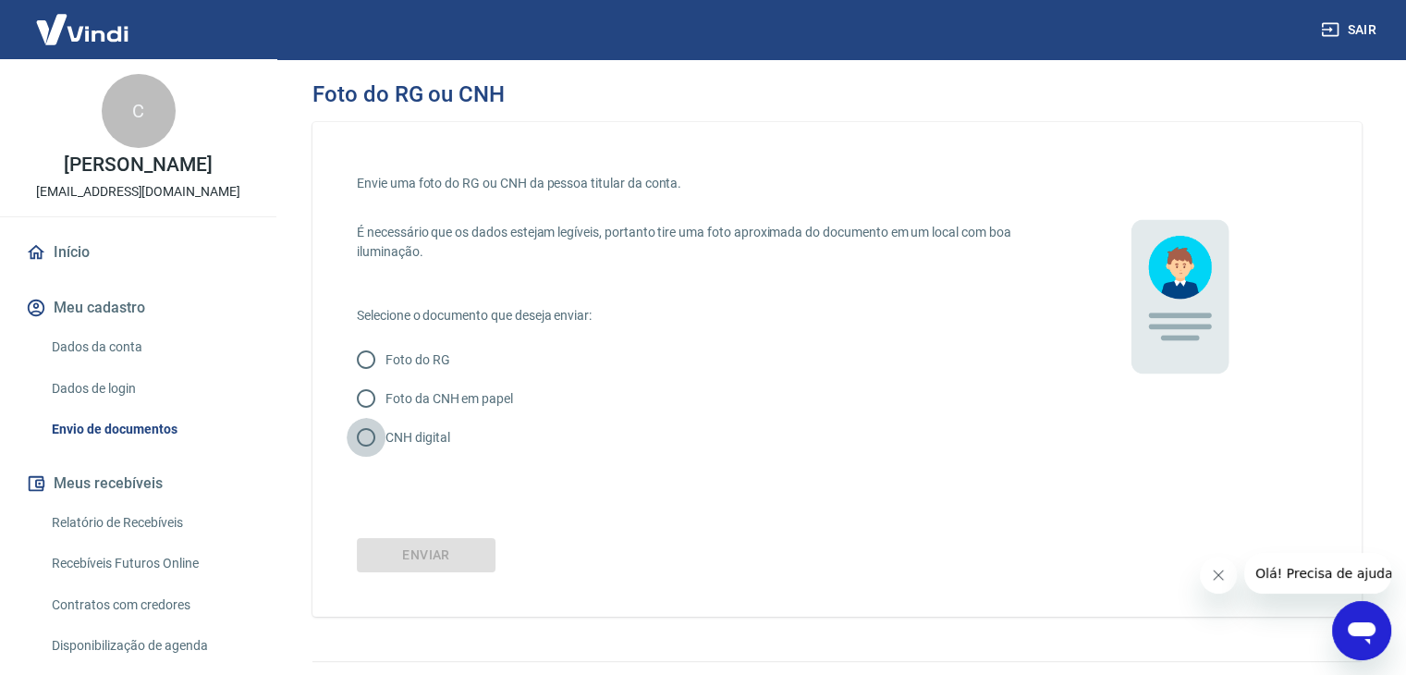
click at [366, 440] on input "CNH digital" at bounding box center [366, 437] width 39 height 39
radio input "true"
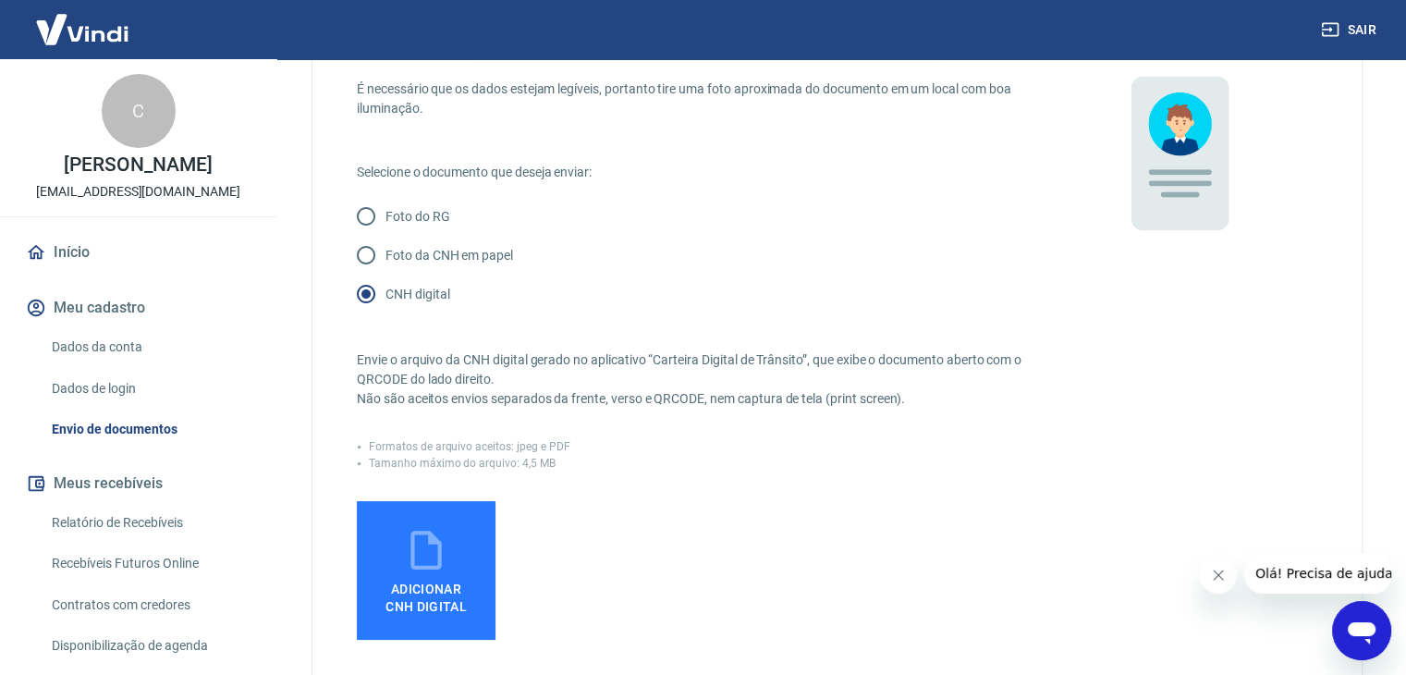
scroll to position [277, 0]
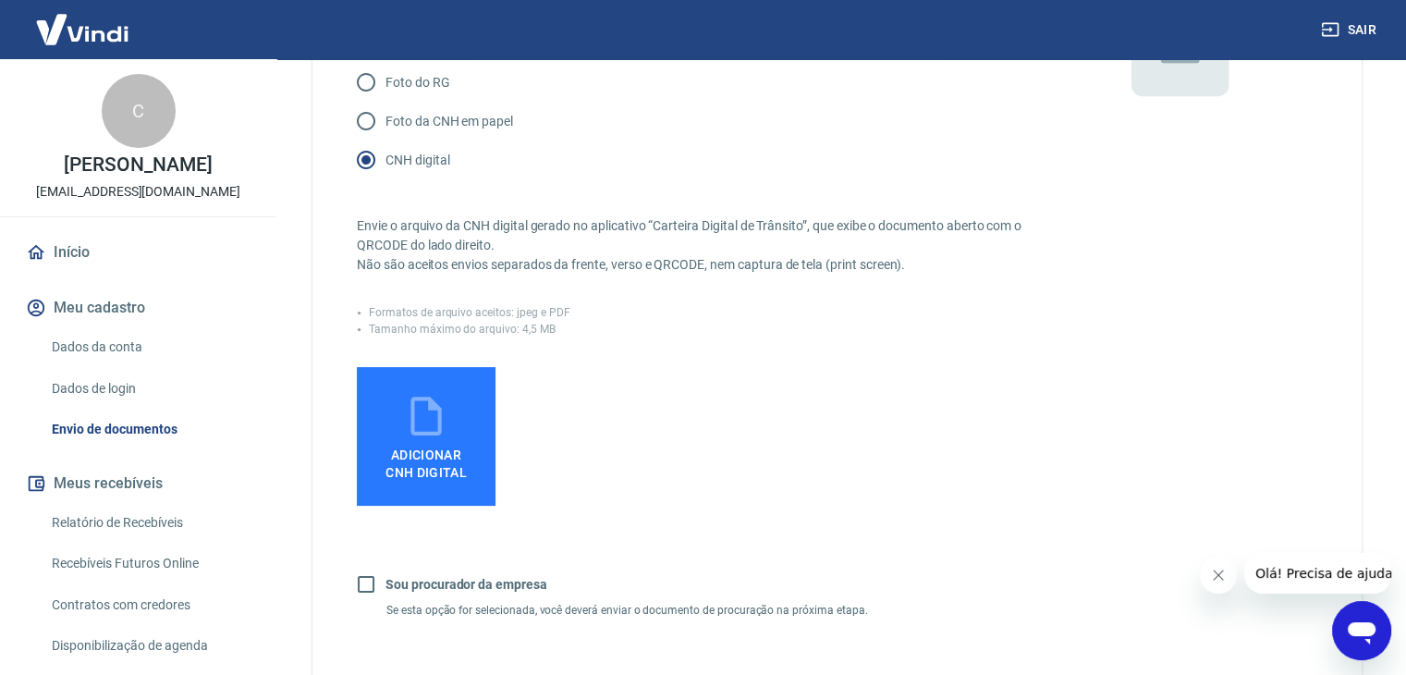
click at [411, 435] on icon at bounding box center [426, 416] width 46 height 46
click at [0, 0] on input "Adicionar CNH Digital" at bounding box center [0, 0] width 0 height 0
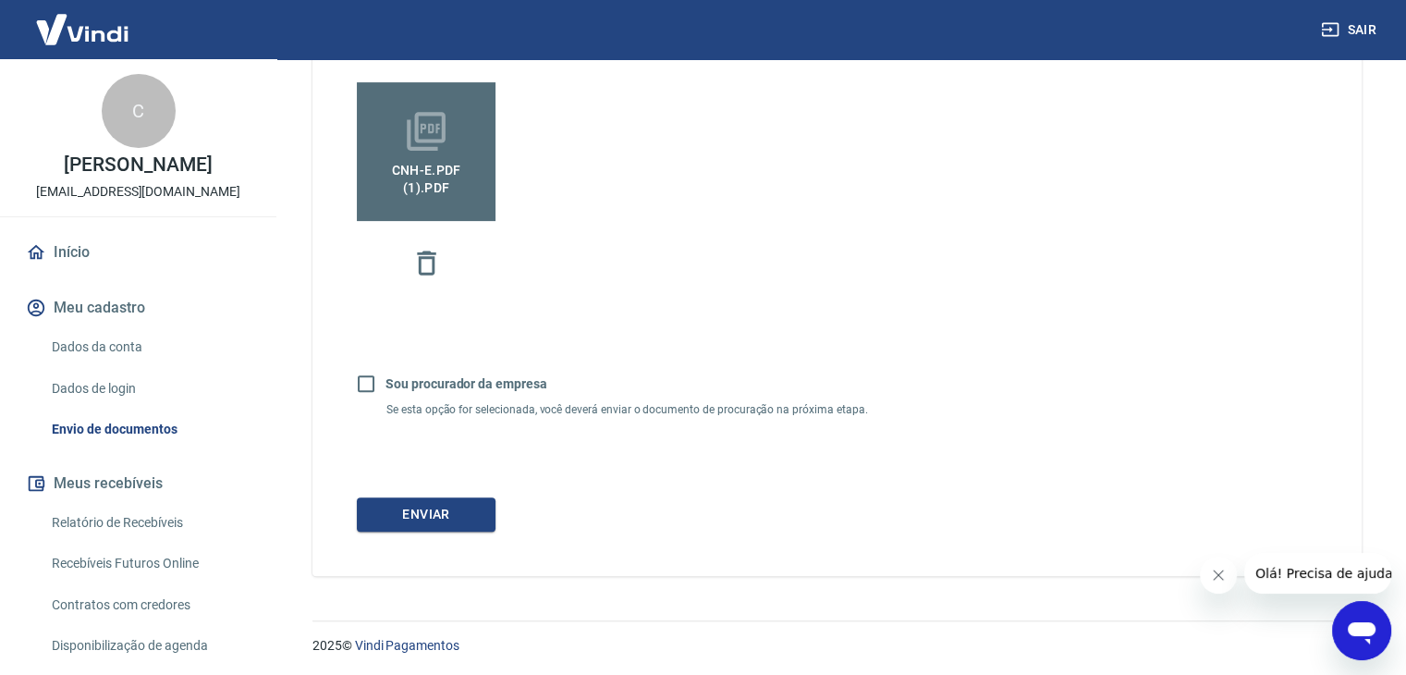
scroll to position [564, 0]
click at [458, 514] on button "Enviar" at bounding box center [426, 513] width 139 height 34
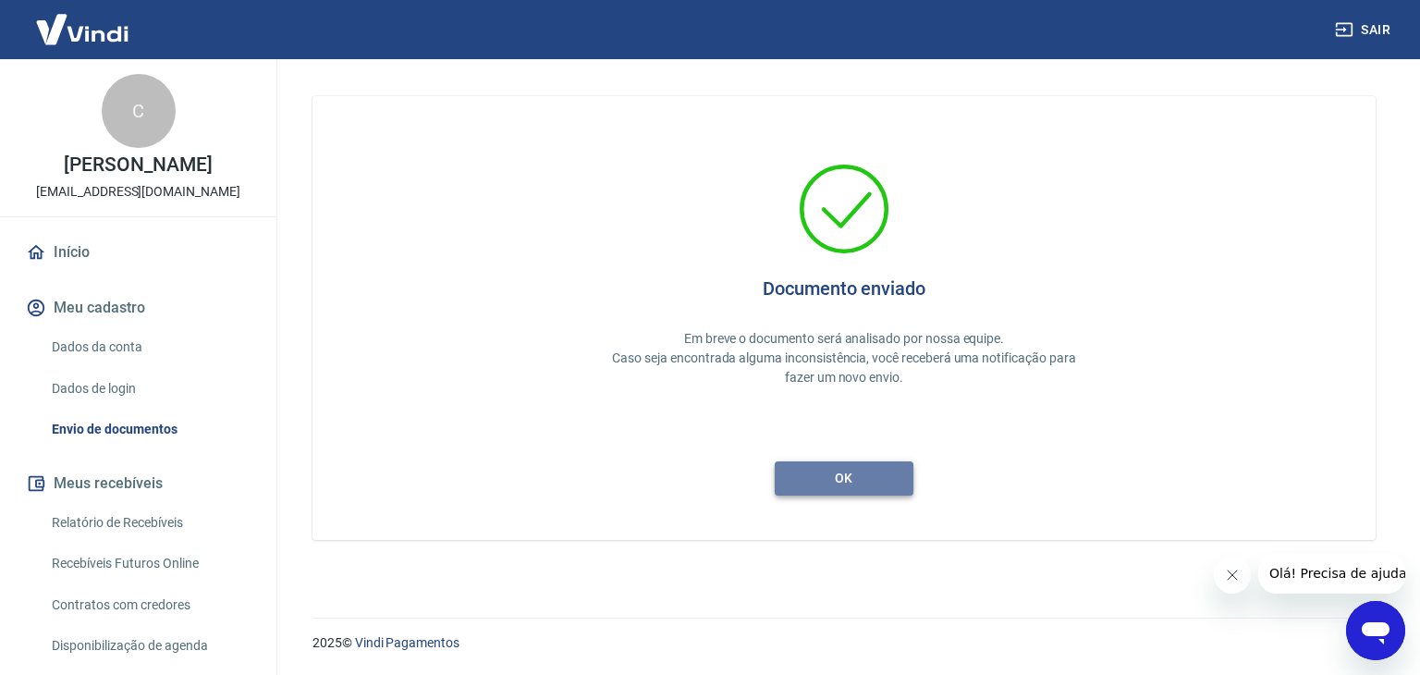
click at [845, 478] on button "ok" at bounding box center [844, 478] width 139 height 34
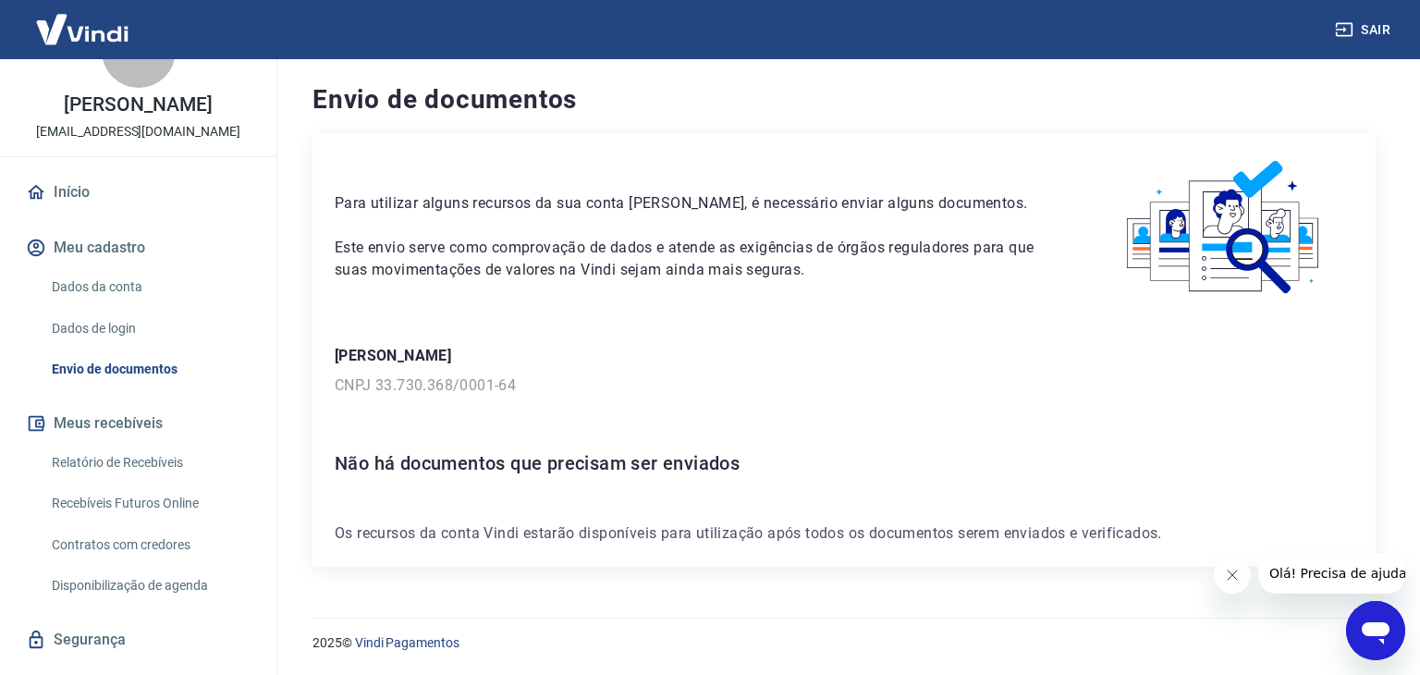
scroll to position [100, 0]
